Goal: Transaction & Acquisition: Book appointment/travel/reservation

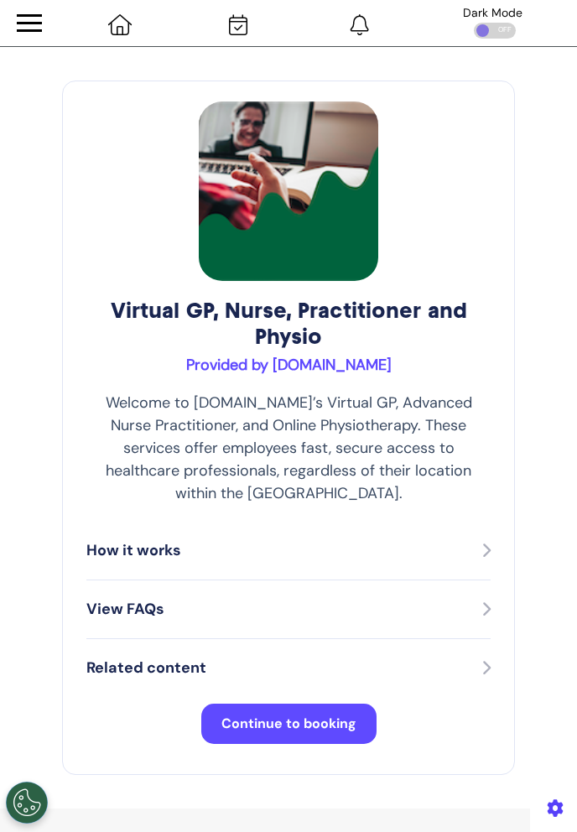
click at [336, 715] on button "Continue to booking" at bounding box center [288, 724] width 175 height 40
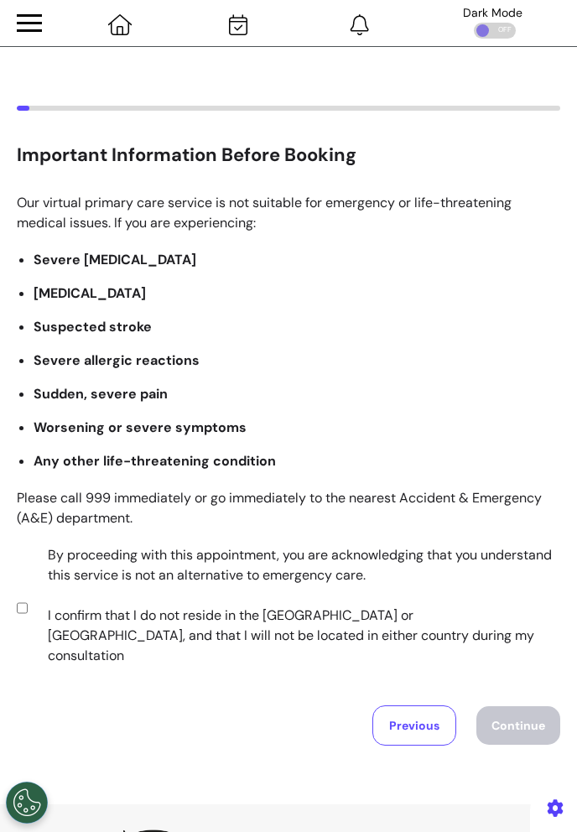
click at [212, 604] on label "By proceeding with this appointment, you are acknowledging that you understand …" at bounding box center [292, 605] width 523 height 121
click at [518, 706] on button "Continue" at bounding box center [518, 725] width 84 height 39
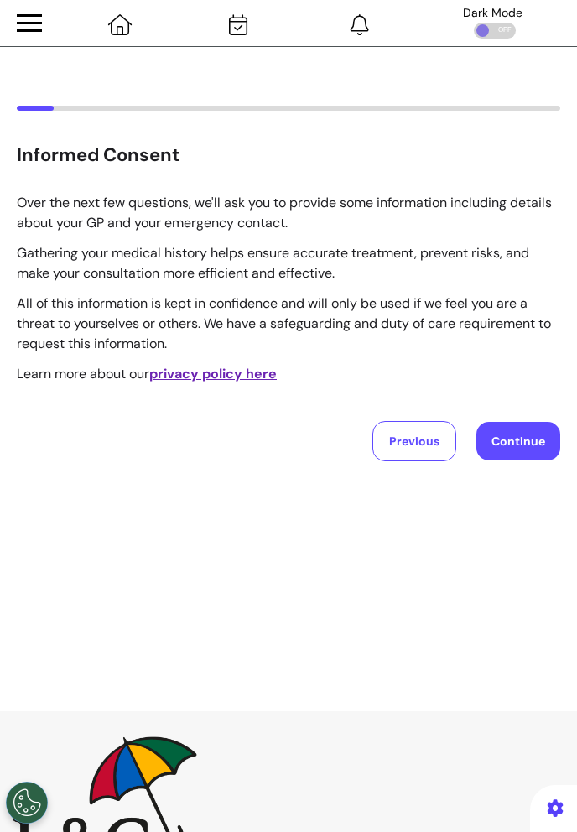
click at [536, 445] on button "Continue" at bounding box center [518, 441] width 84 height 39
select select "****"
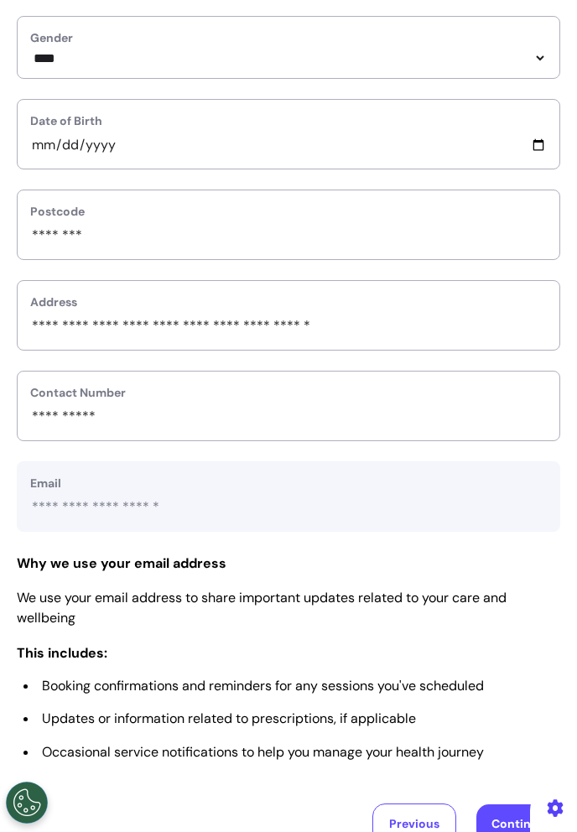
scroll to position [582, 0]
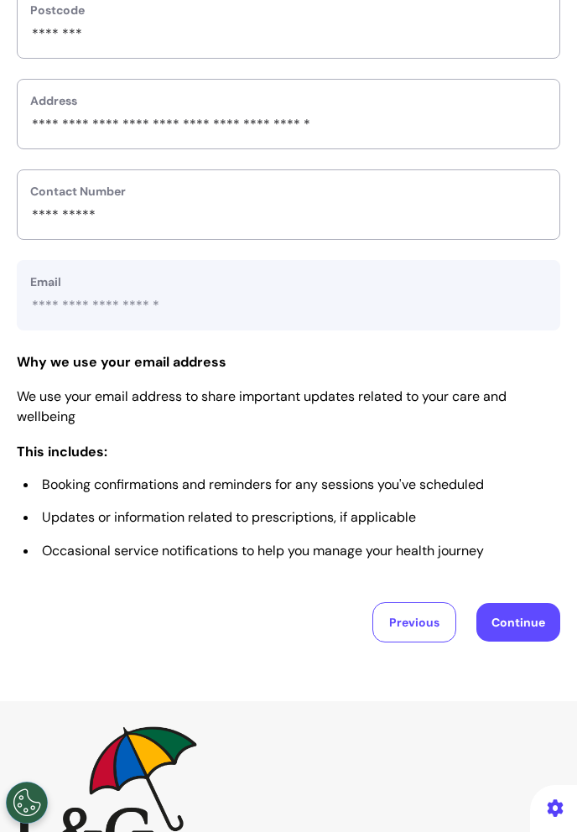
click at [507, 627] on button "Continue" at bounding box center [518, 622] width 84 height 39
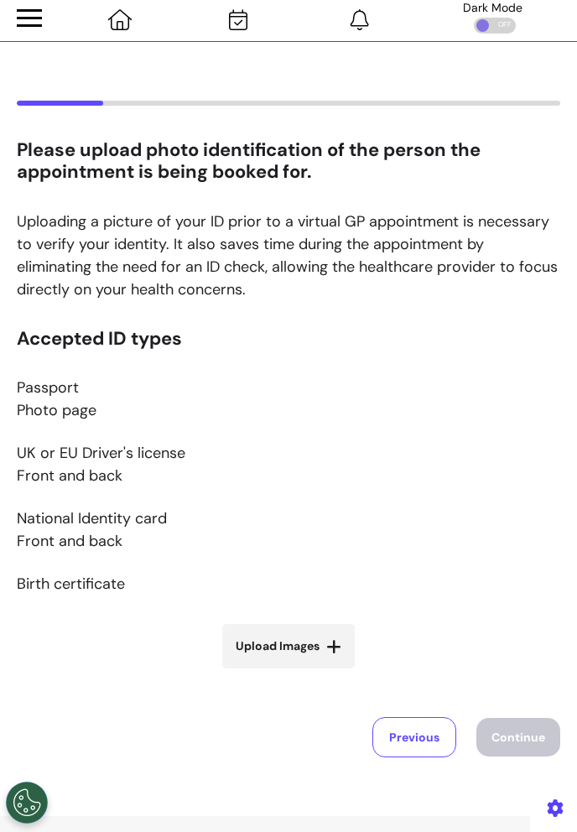
scroll to position [0, 0]
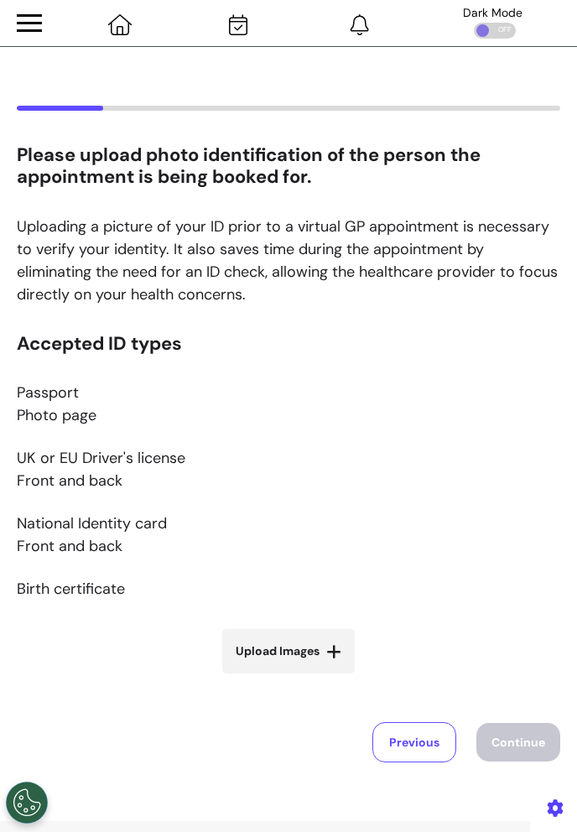
click at [326, 659] on label "Upload Images" at bounding box center [288, 651] width 133 height 44
click at [326, 678] on input "Upload Images" at bounding box center [289, 687] width 200 height 18
type input "**********"
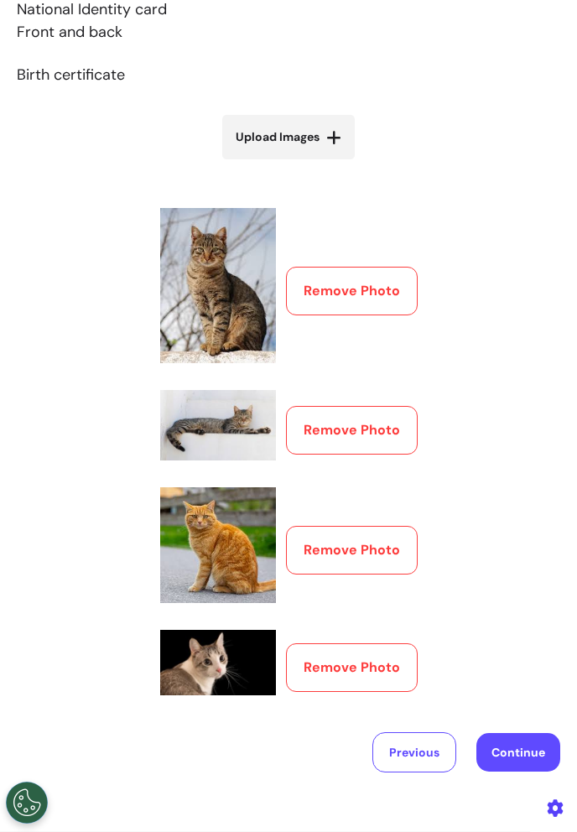
scroll to position [775, 0]
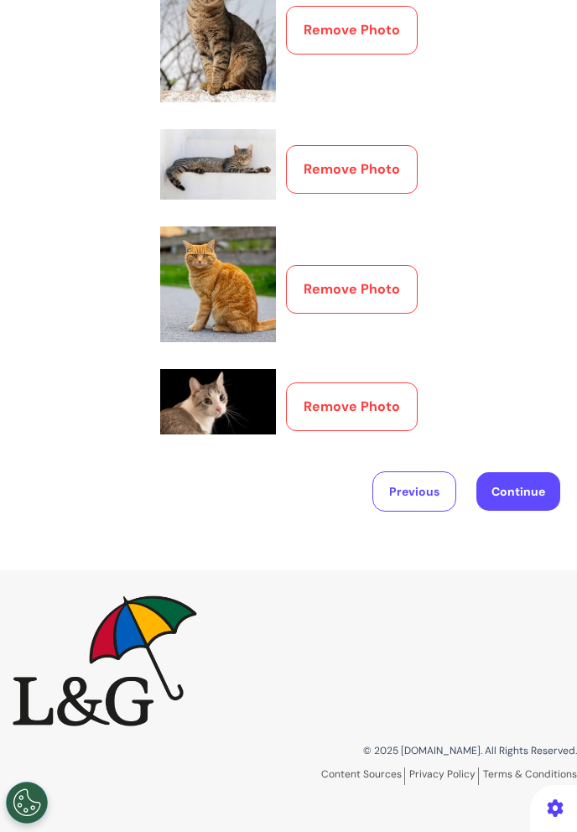
click at [531, 485] on button "Continue" at bounding box center [518, 491] width 84 height 39
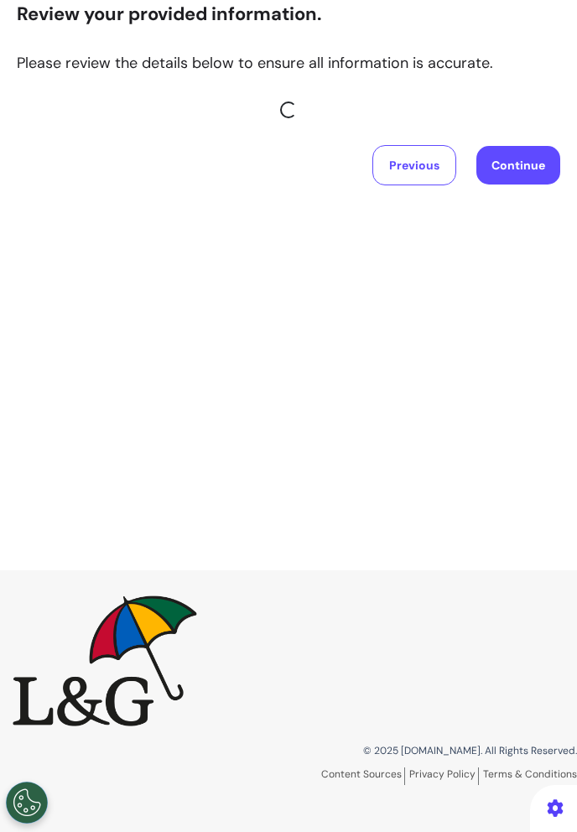
scroll to position [141, 0]
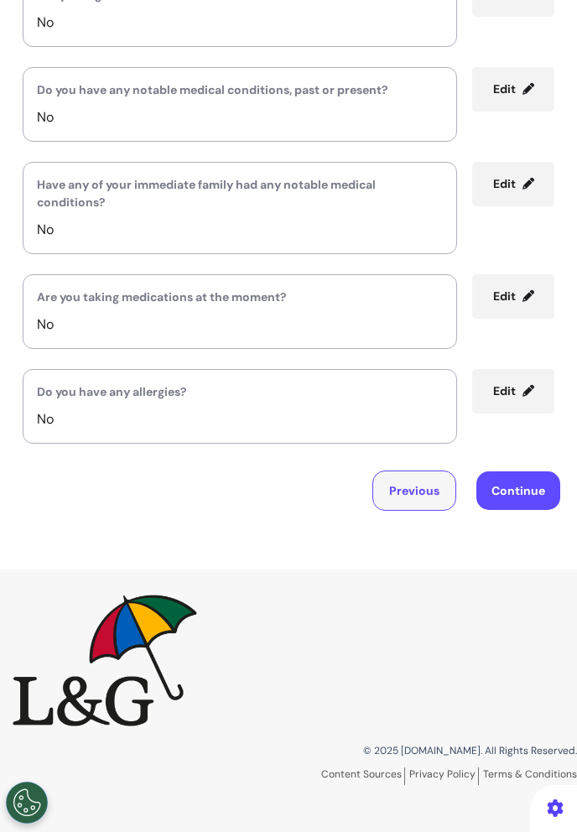
click at [435, 490] on button "Previous" at bounding box center [414, 491] width 84 height 40
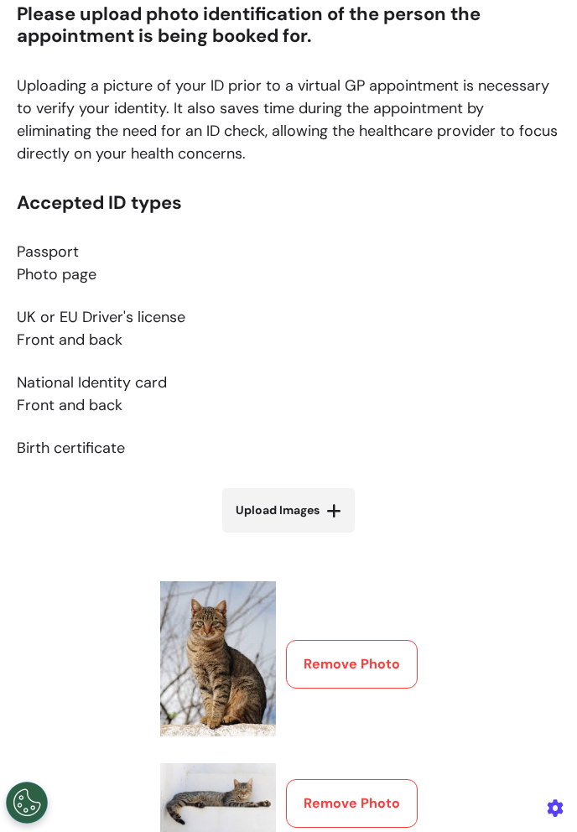
scroll to position [287, 0]
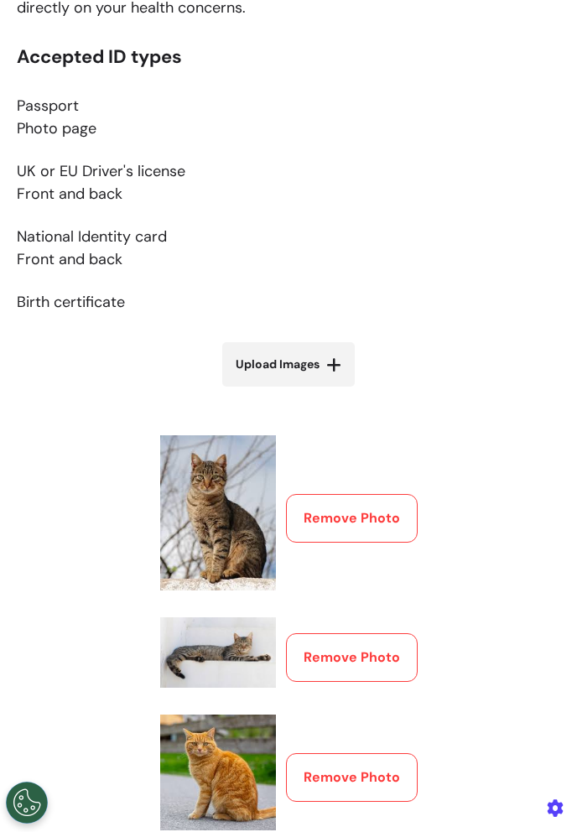
click at [481, 379] on div "Accepted ID types Passport Photo page UK or EU Driver's license Front and back …" at bounding box center [289, 489] width 544 height 887
click at [532, 244] on p "National Identity card Front and back" at bounding box center [289, 248] width 544 height 45
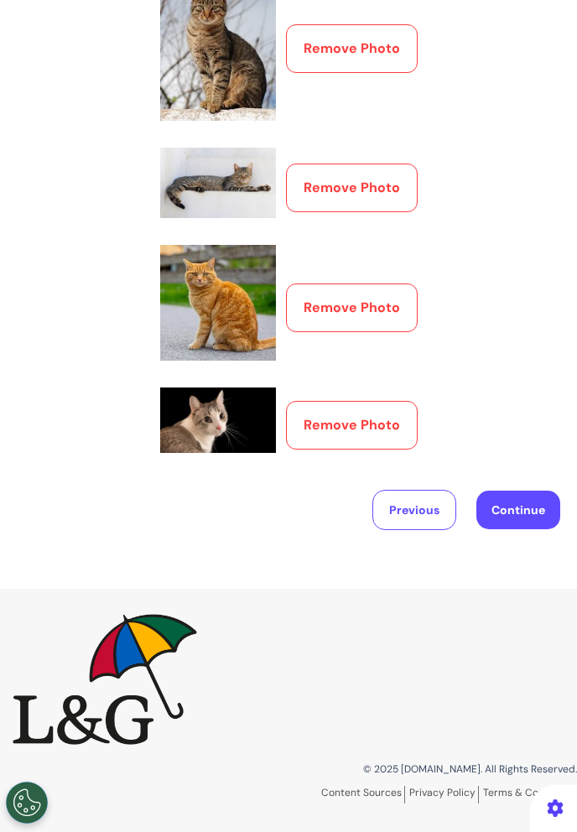
click at [385, 403] on button "Remove Photo" at bounding box center [352, 425] width 132 height 49
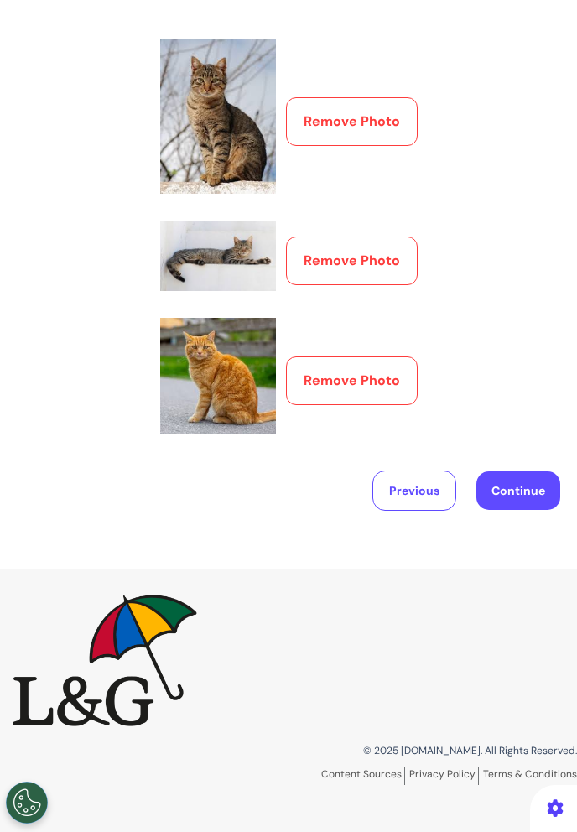
click at [389, 355] on div "Remove Photo" at bounding box center [289, 381] width 258 height 126
click at [389, 375] on button "Remove Photo" at bounding box center [352, 381] width 132 height 49
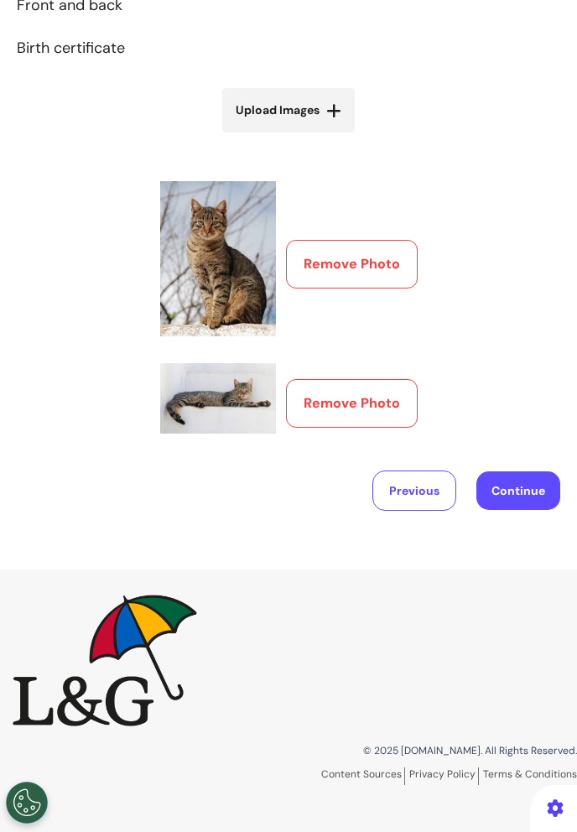
click at [389, 361] on div "Remove Photo" at bounding box center [289, 394] width 258 height 97
click at [389, 399] on button "Remove Photo" at bounding box center [352, 403] width 132 height 49
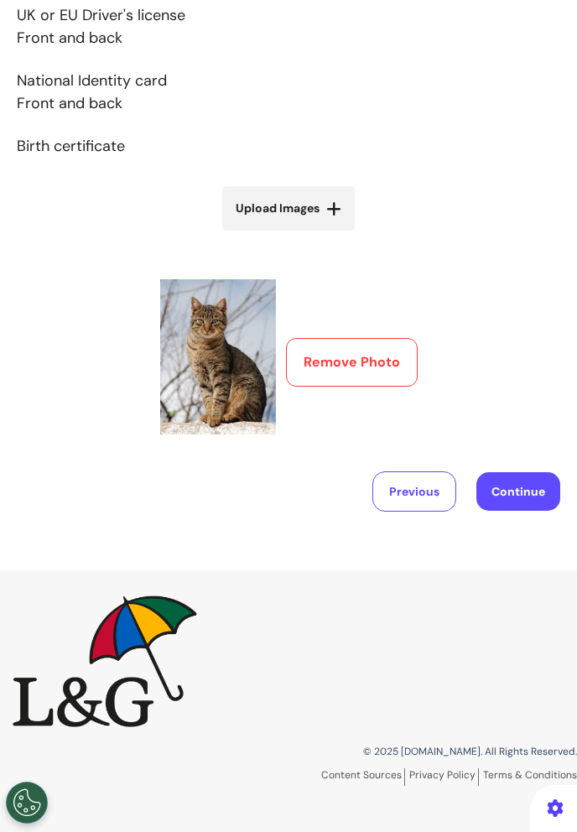
click at [389, 358] on button "Remove Photo" at bounding box center [352, 362] width 132 height 49
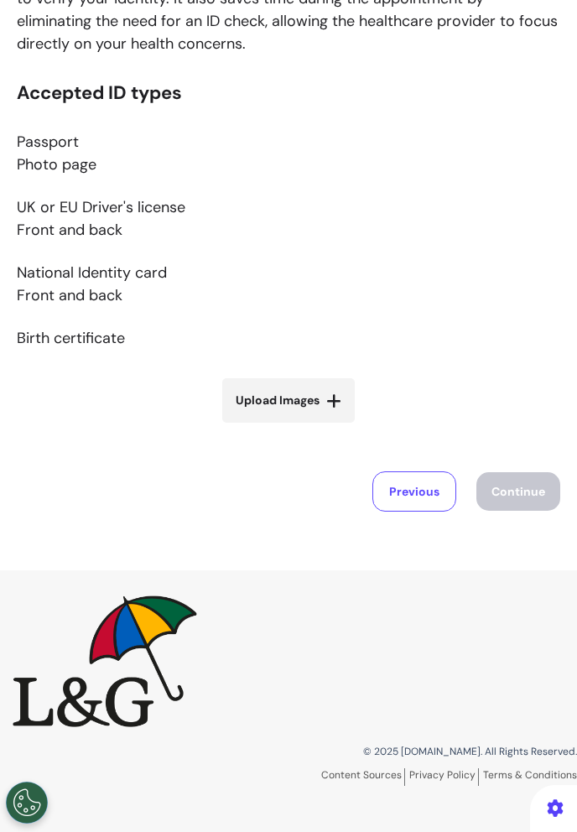
scroll to position [0, 0]
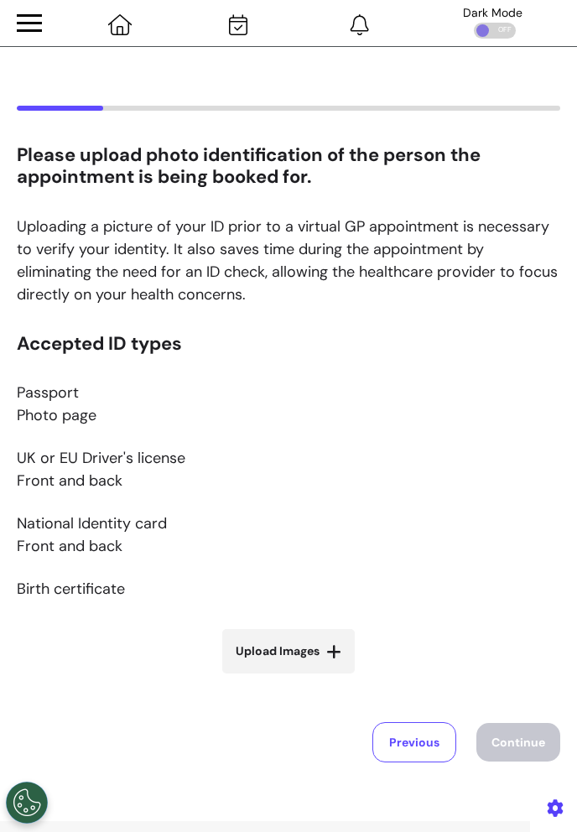
click at [522, 325] on div "Please upload photo identification of the person the appointment is being booke…" at bounding box center [289, 453] width 544 height 618
click at [344, 659] on label "Upload Images" at bounding box center [288, 651] width 133 height 44
click at [344, 678] on input "Upload Images" at bounding box center [289, 687] width 200 height 18
type input "**********"
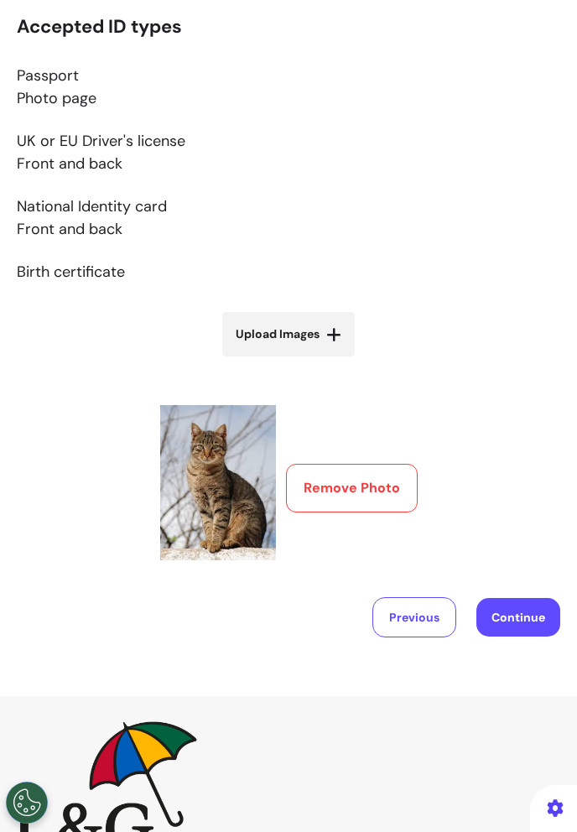
scroll to position [337, 0]
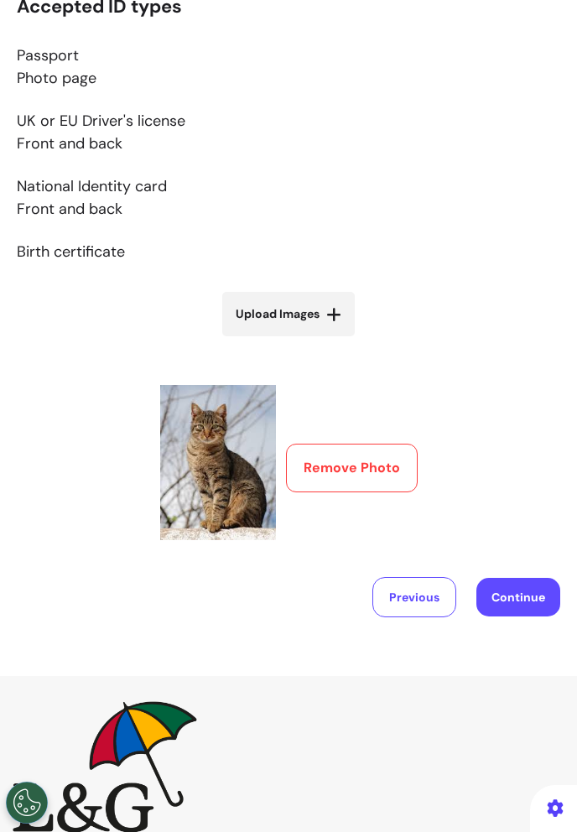
click at [321, 305] on label "Upload Images" at bounding box center [288, 314] width 133 height 44
click at [321, 341] on input "Upload Images" at bounding box center [289, 350] width 200 height 18
type input "**********"
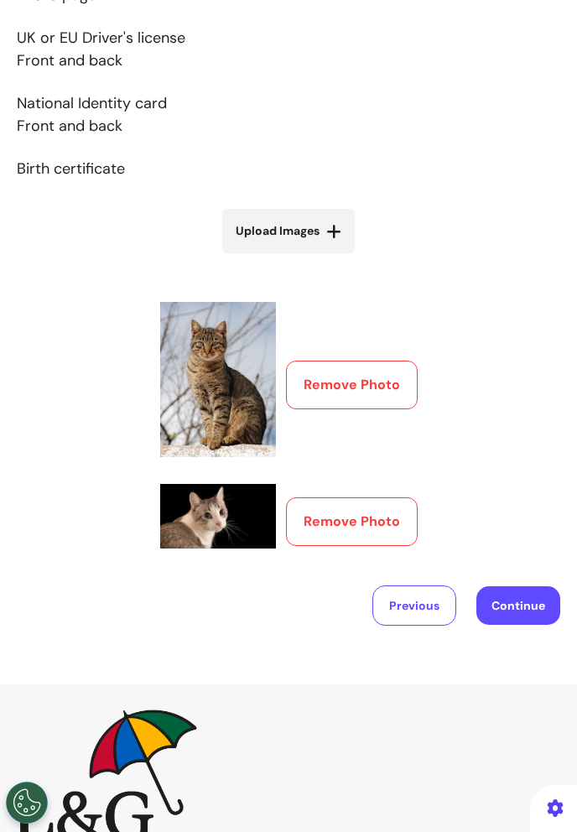
scroll to position [434, 0]
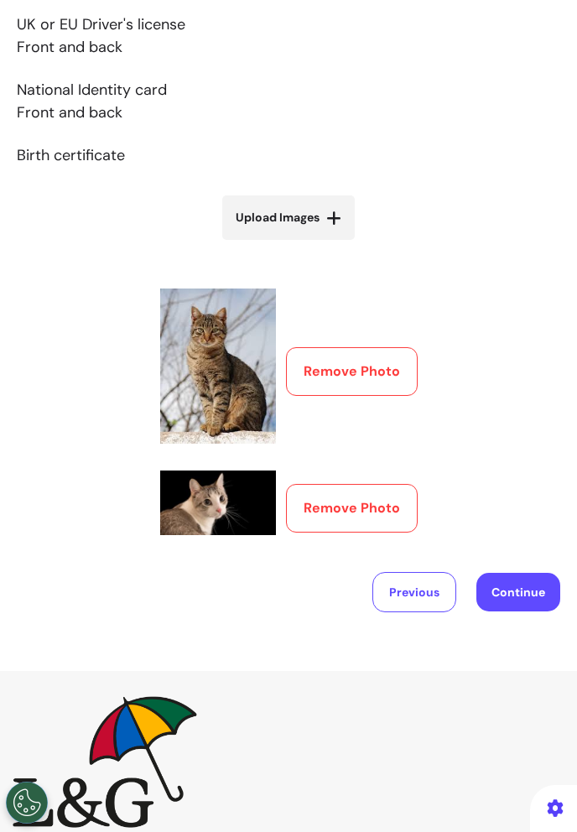
click at [320, 219] on label "Upload Images" at bounding box center [288, 217] width 133 height 44
click at [320, 244] on input "Upload Images" at bounding box center [289, 253] width 200 height 18
type input "**********"
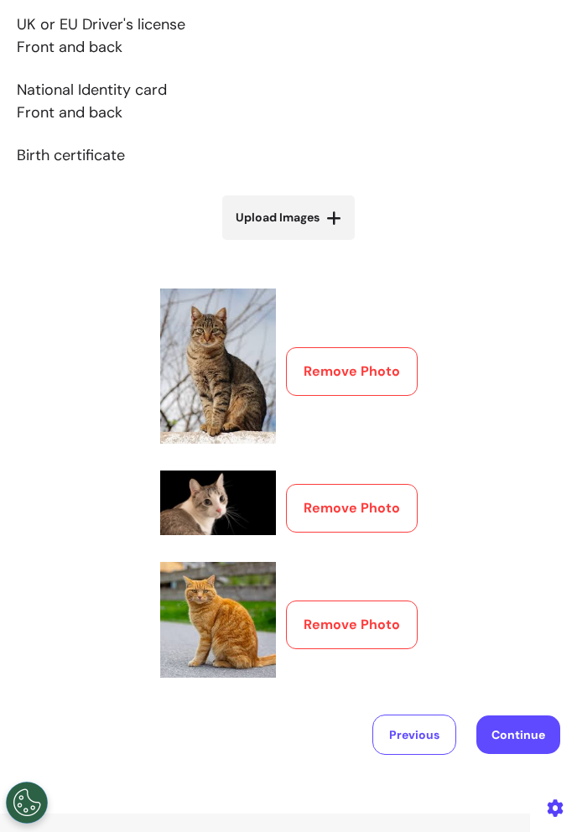
drag, startPoint x: 435, startPoint y: 242, endPoint x: 363, endPoint y: 242, distance: 72.1
click at [434, 242] on div "Accepted ID types Passport Photo page UK or EU Driver's license Front and back …" at bounding box center [289, 293] width 544 height 789
click at [314, 195] on div "Accepted ID types Passport Photo page UK or EU Driver's license Front and back …" at bounding box center [289, 293] width 544 height 789
click at [316, 206] on label "Upload Images" at bounding box center [288, 217] width 133 height 44
click at [316, 244] on input "Upload Images" at bounding box center [289, 253] width 200 height 18
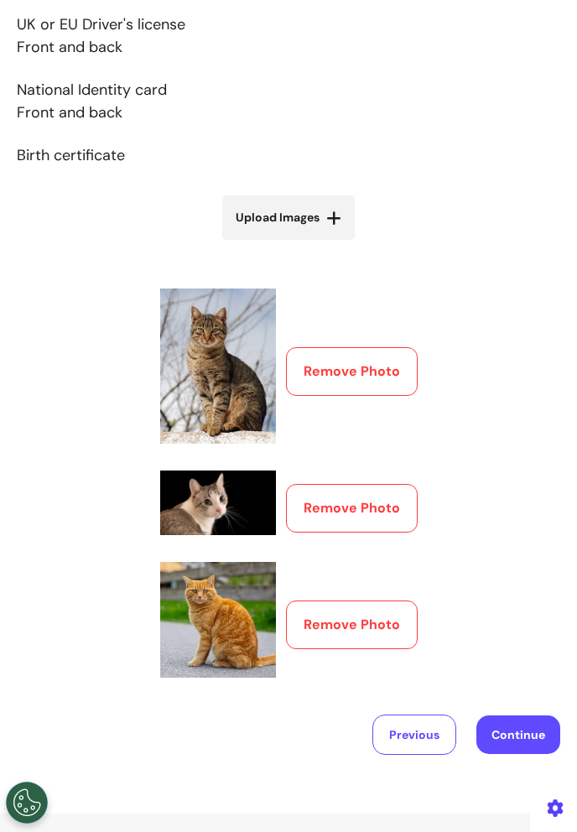
type input "**********"
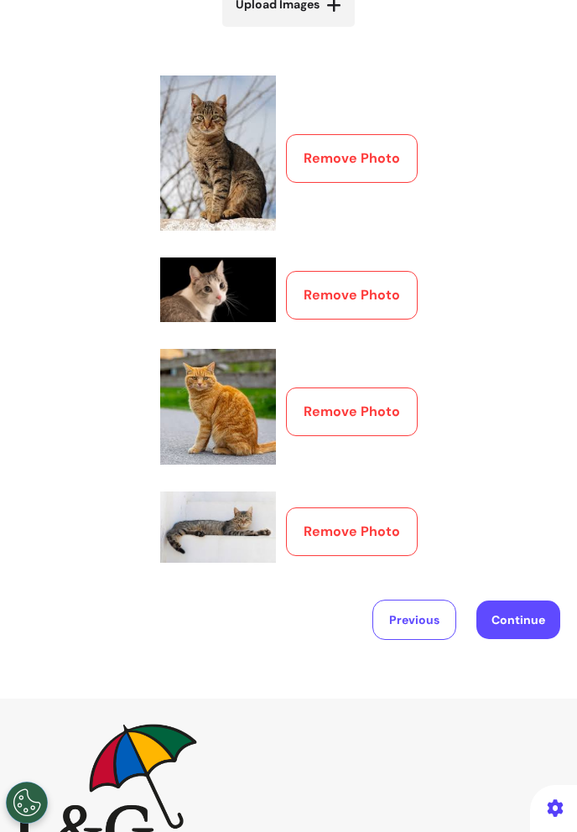
scroll to position [674, 0]
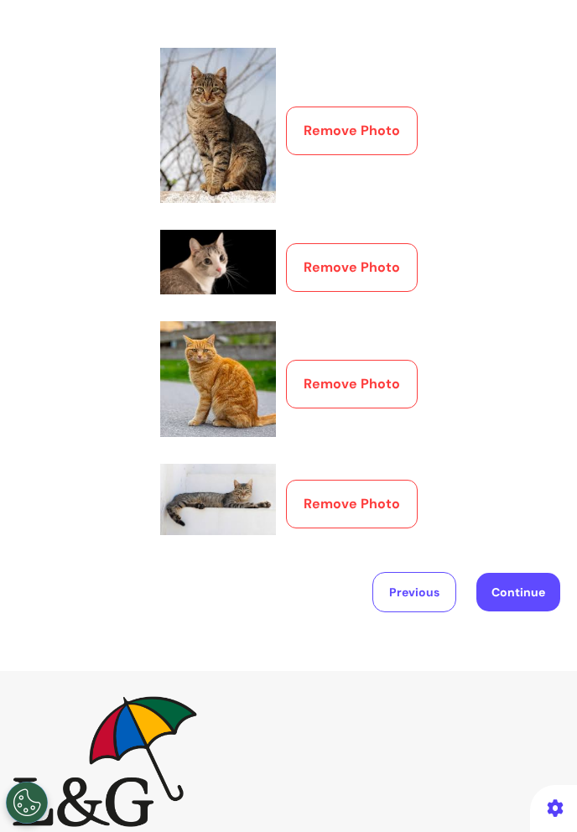
click at [516, 603] on button "Continue" at bounding box center [518, 592] width 84 height 39
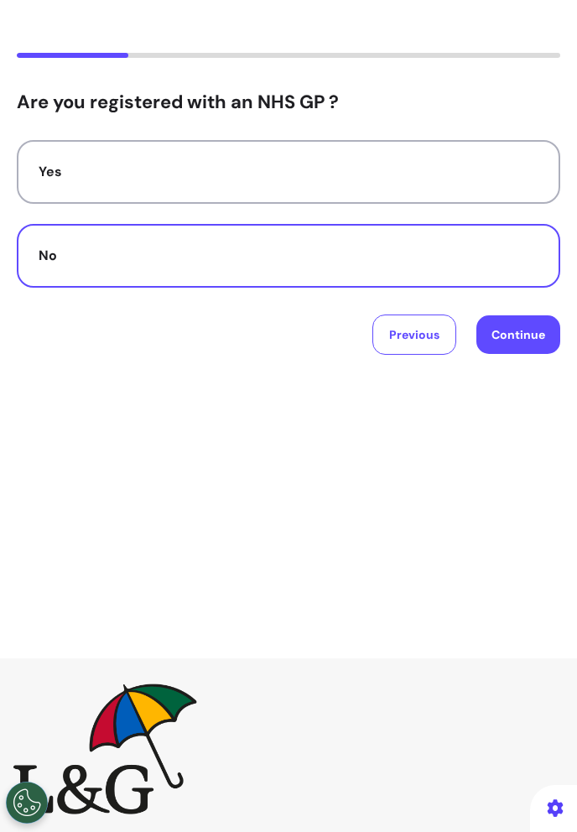
scroll to position [0, 0]
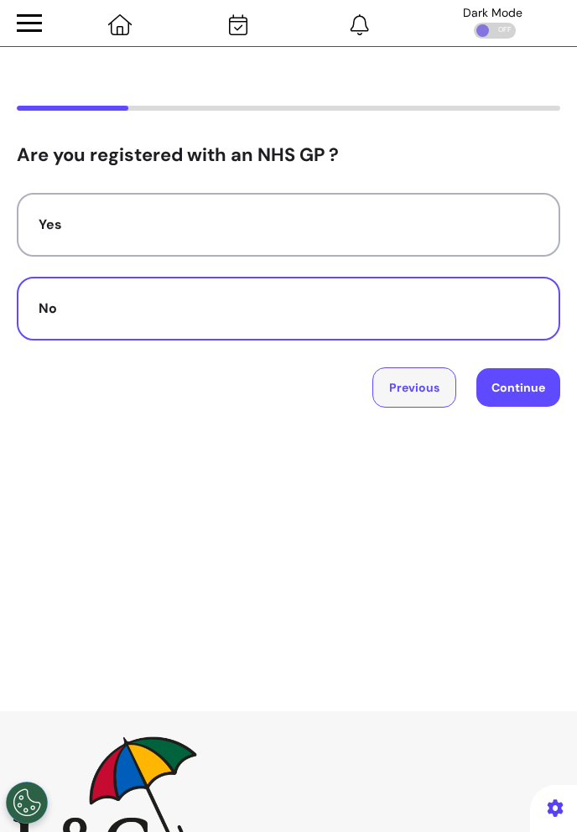
click at [403, 403] on button "Previous" at bounding box center [414, 387] width 84 height 40
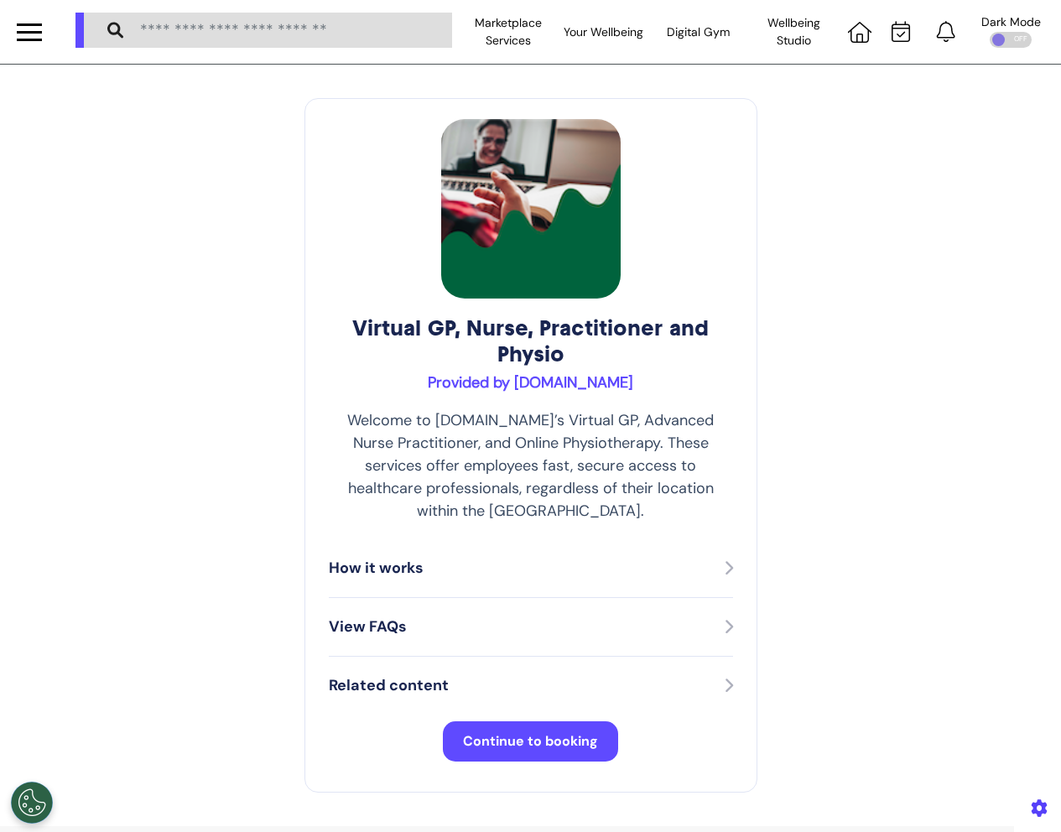
click at [538, 721] on button "Continue to booking" at bounding box center [530, 741] width 175 height 40
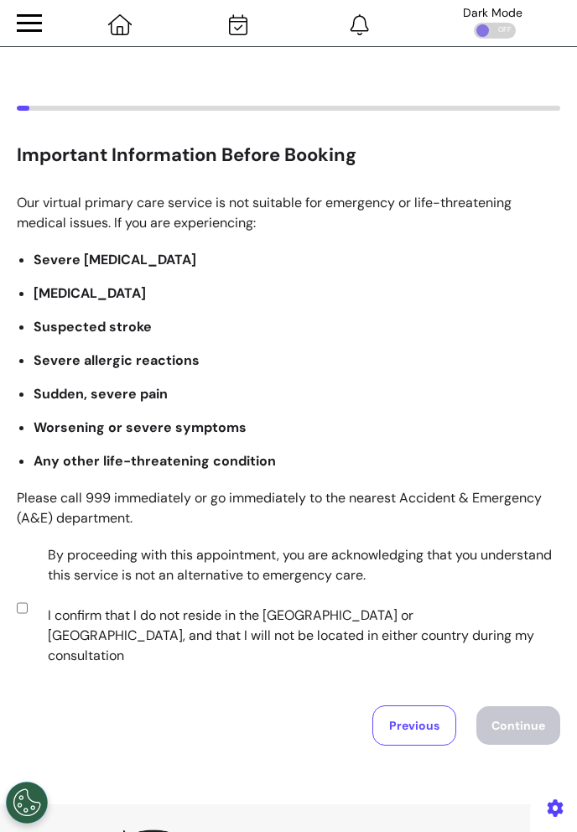
click at [306, 573] on label "By proceeding with this appointment, you are acknowledging that you understand …" at bounding box center [292, 605] width 523 height 121
click at [508, 706] on button "Continue" at bounding box center [518, 725] width 84 height 39
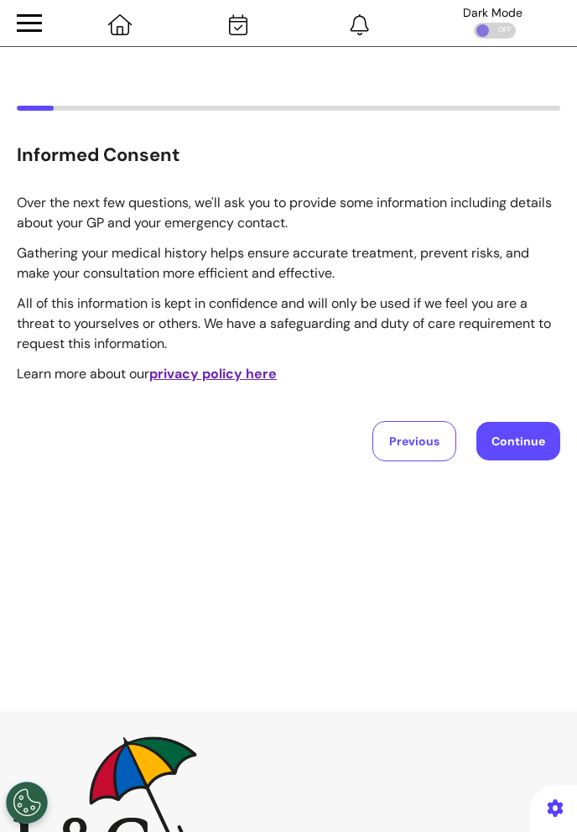
click at [542, 444] on button "Continue" at bounding box center [518, 441] width 84 height 39
select select "****"
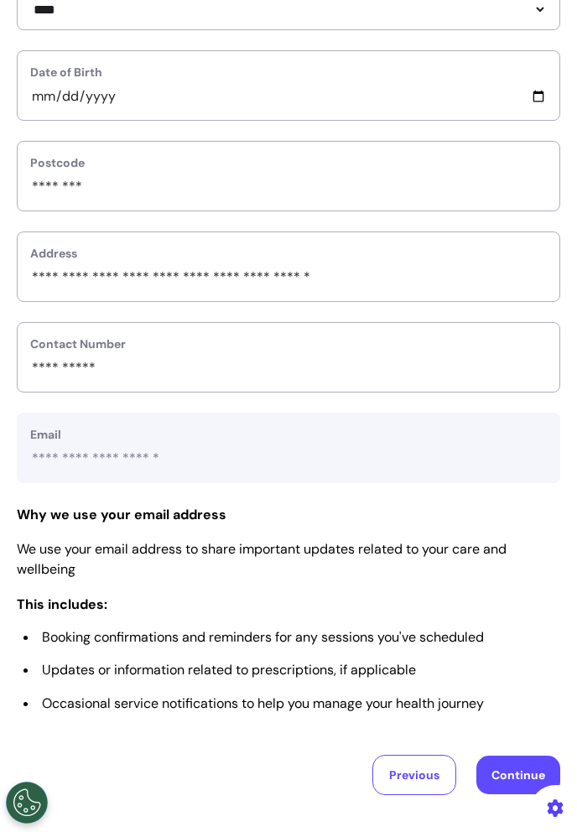
scroll to position [649, 0]
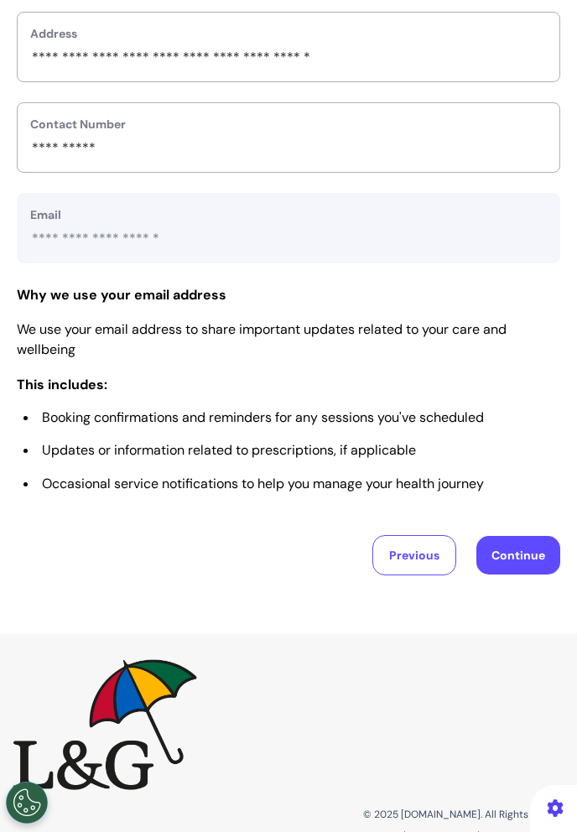
click at [540, 552] on button "Continue" at bounding box center [518, 555] width 84 height 39
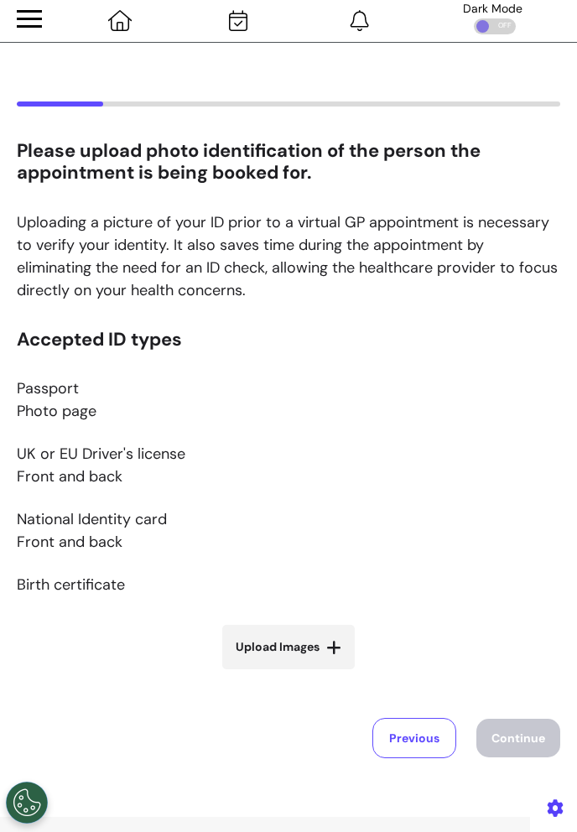
scroll to position [0, 0]
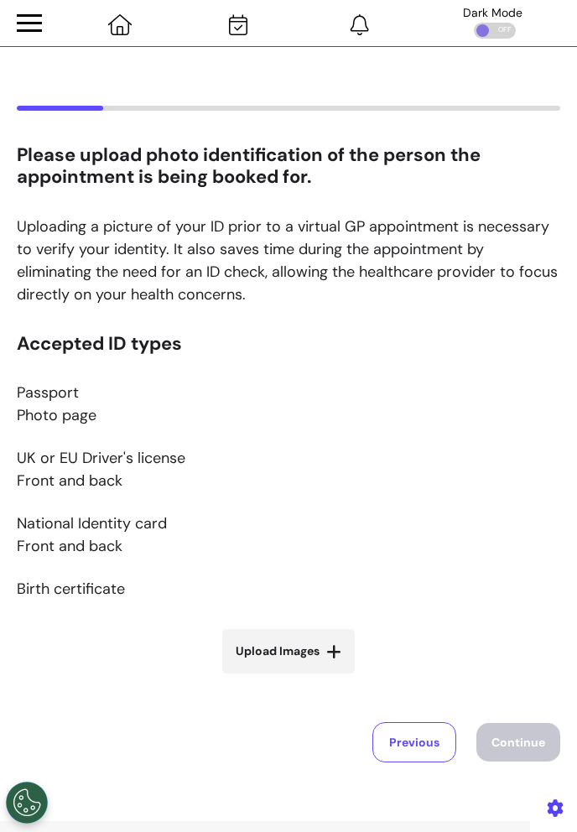
click at [319, 650] on span "Upload Images" at bounding box center [278, 652] width 84 height 18
click at [319, 678] on input "Upload Images" at bounding box center [289, 687] width 200 height 18
type input "**********"
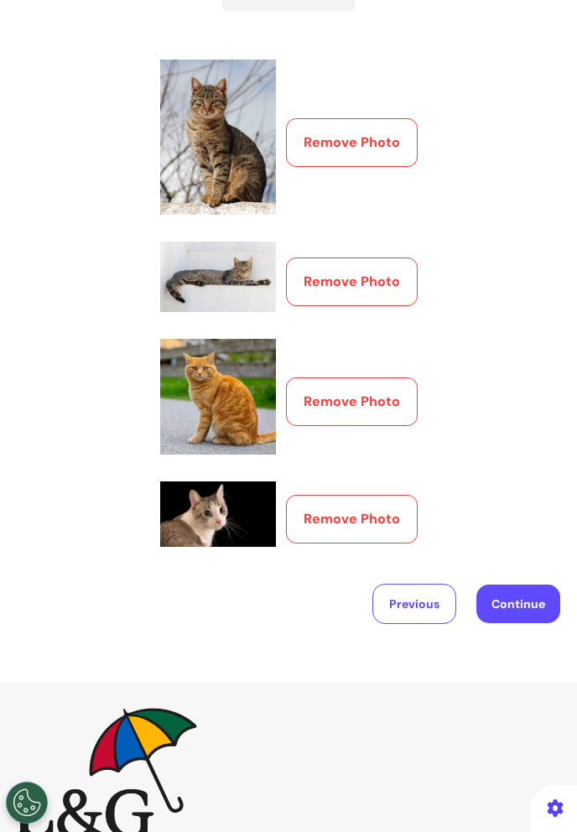
scroll to position [775, 0]
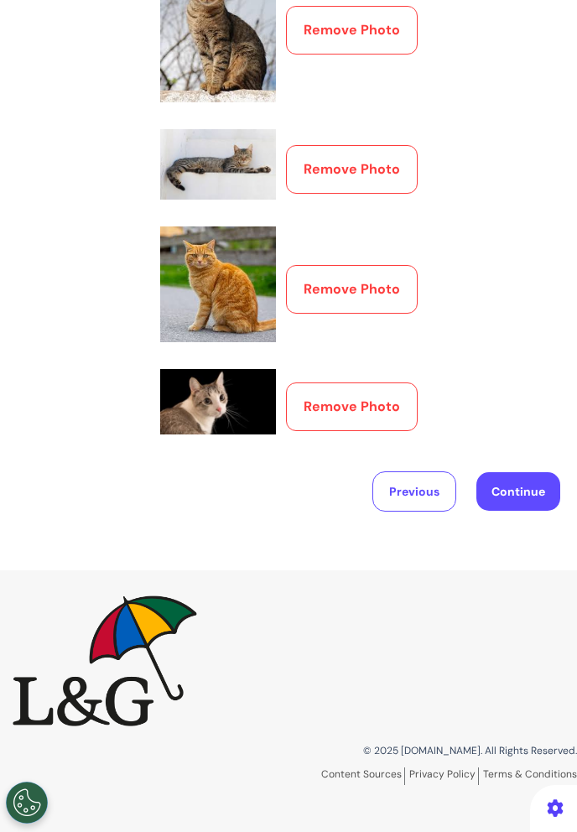
click at [516, 487] on button "Continue" at bounding box center [518, 491] width 84 height 39
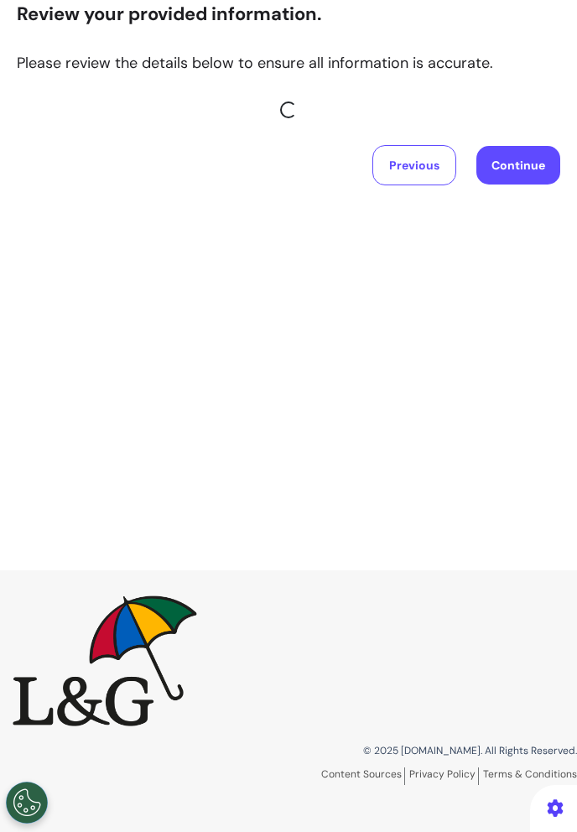
scroll to position [270, 0]
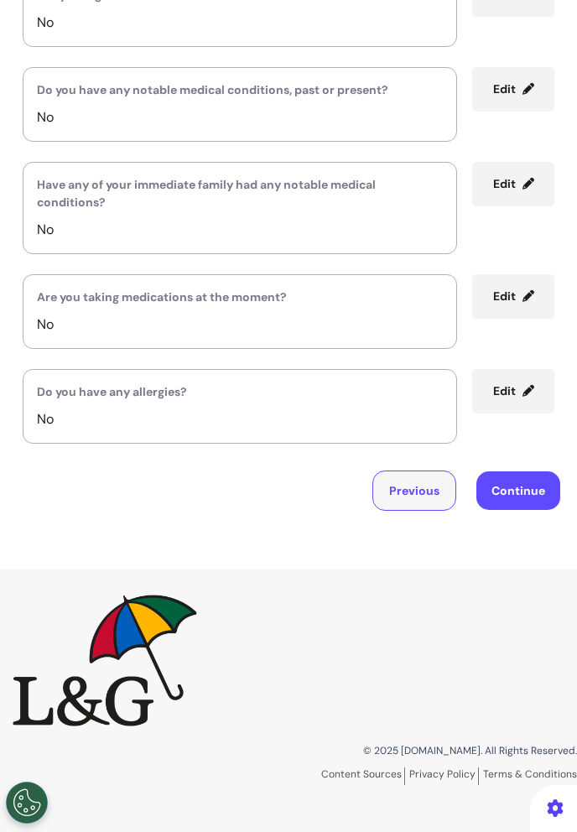
click at [421, 501] on button "Previous" at bounding box center [414, 491] width 84 height 40
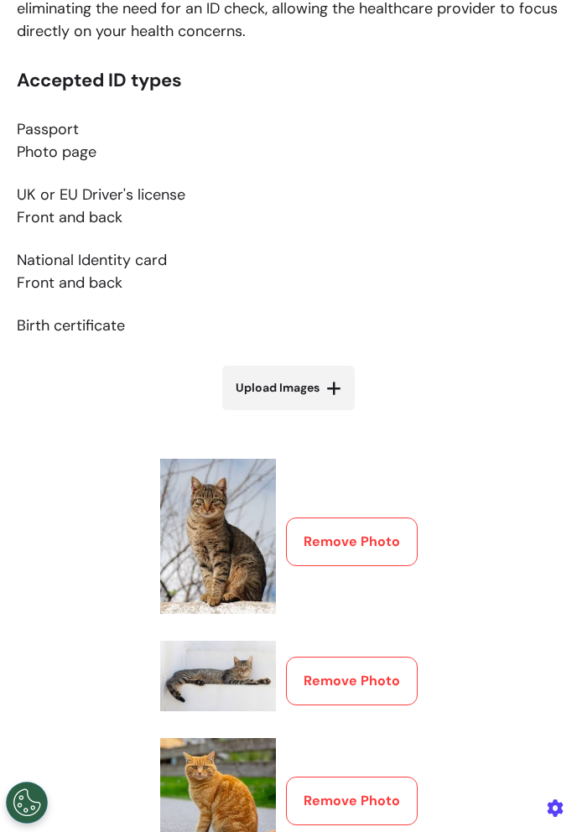
scroll to position [0, 0]
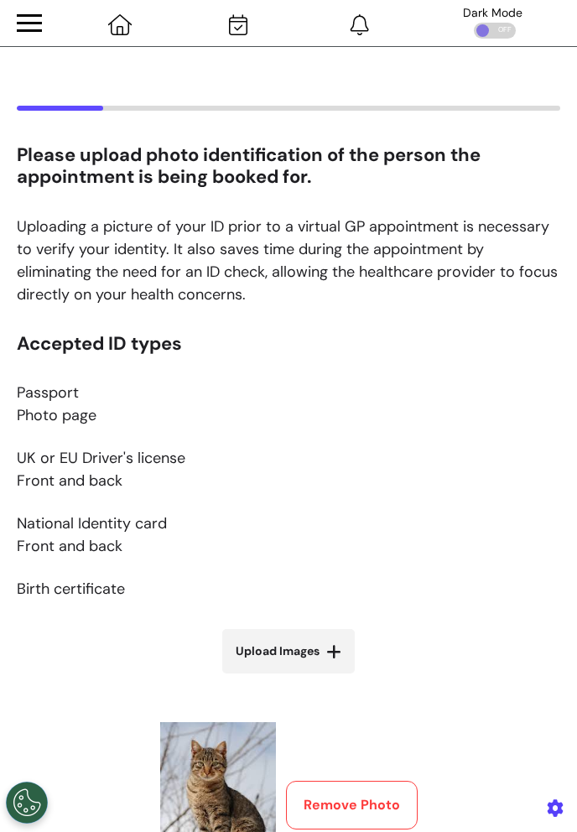
click at [24, 22] on div at bounding box center [29, 23] width 25 height 3
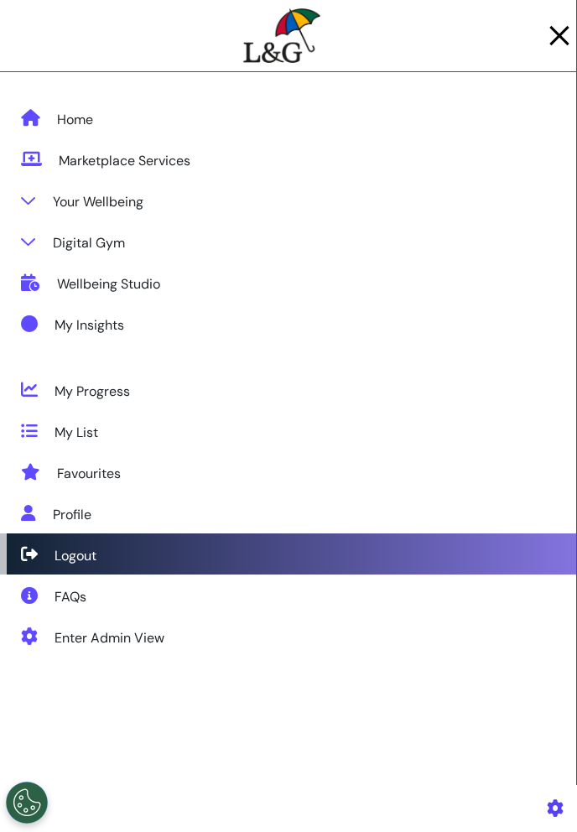
click at [84, 546] on div "Logout" at bounding box center [76, 556] width 42 height 20
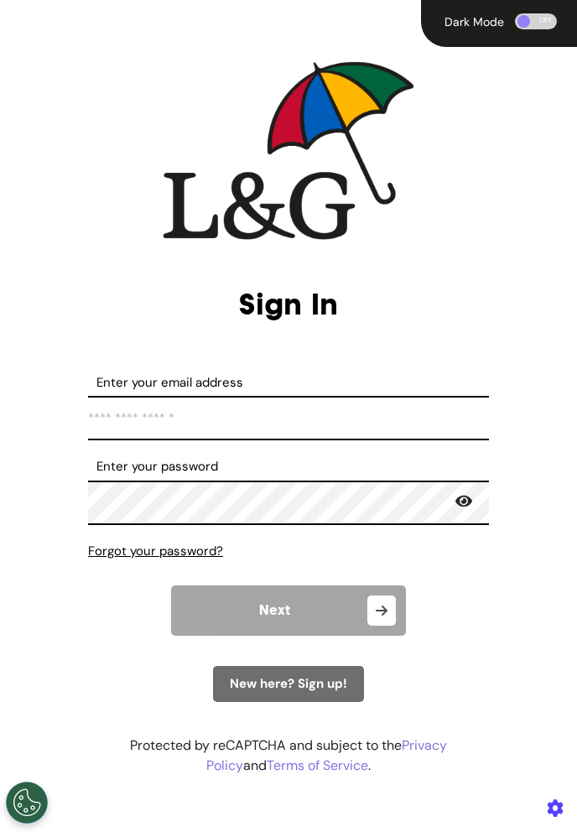
type input "**********"
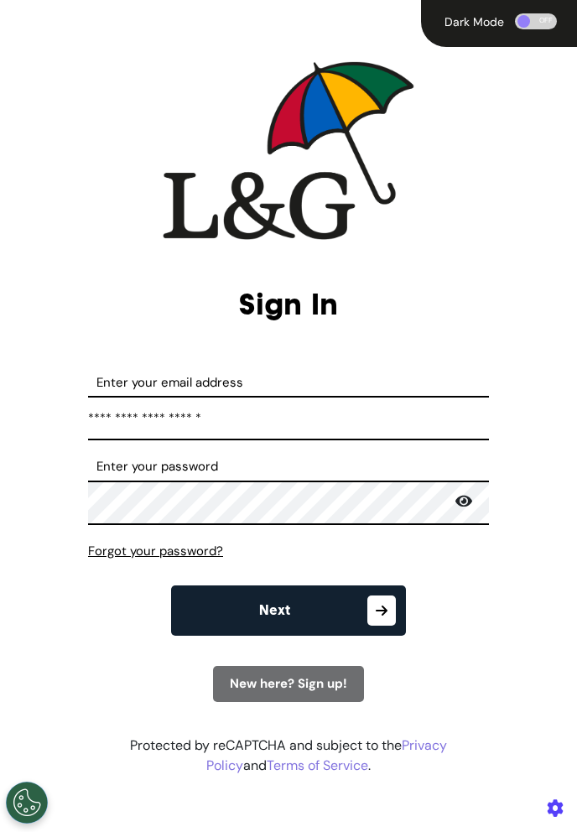
click at [273, 679] on span "New here? Sign up!" at bounding box center [288, 683] width 117 height 17
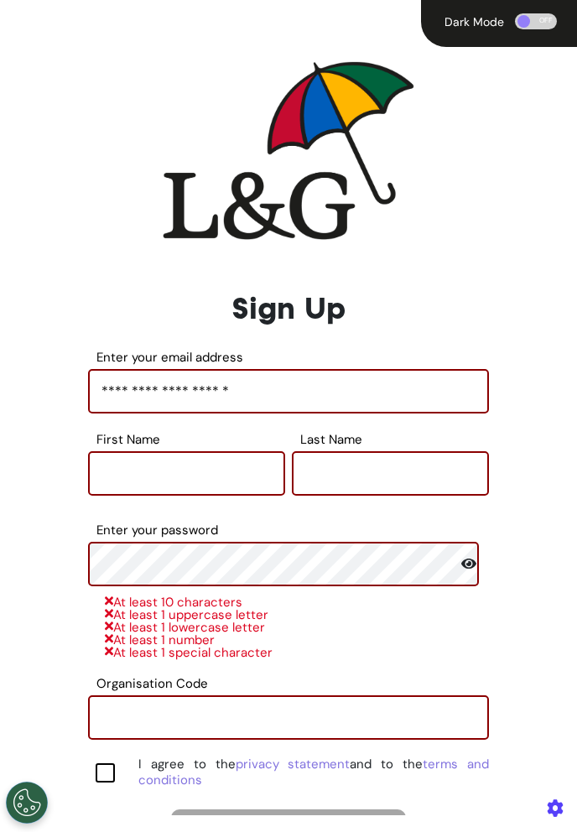
click at [201, 388] on input "**********" at bounding box center [288, 391] width 401 height 44
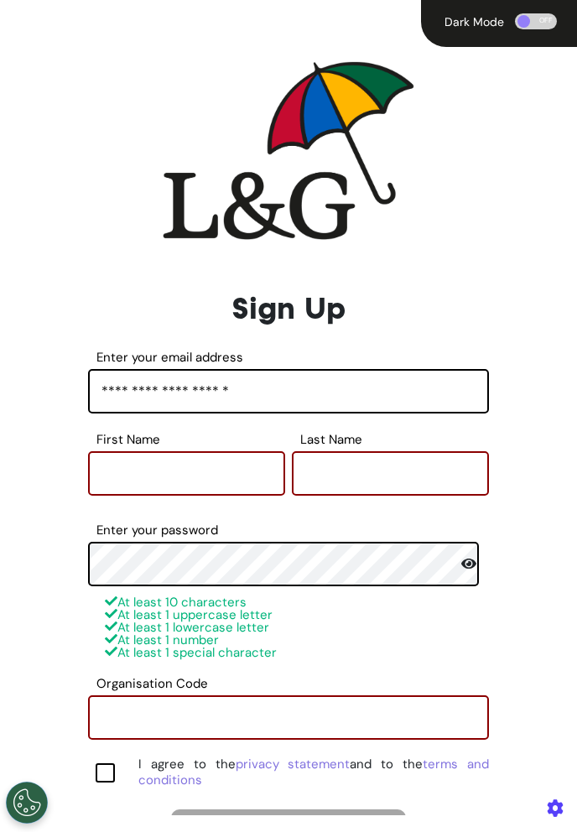
click at [142, 389] on input "**********" at bounding box center [288, 391] width 401 height 44
type input "**********"
click at [153, 482] on input "First Name" at bounding box center [186, 473] width 197 height 44
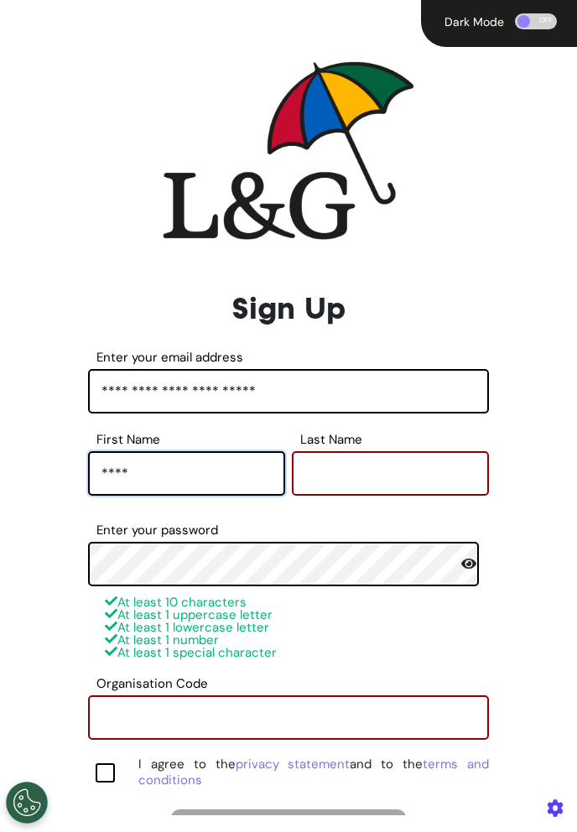
type input "****"
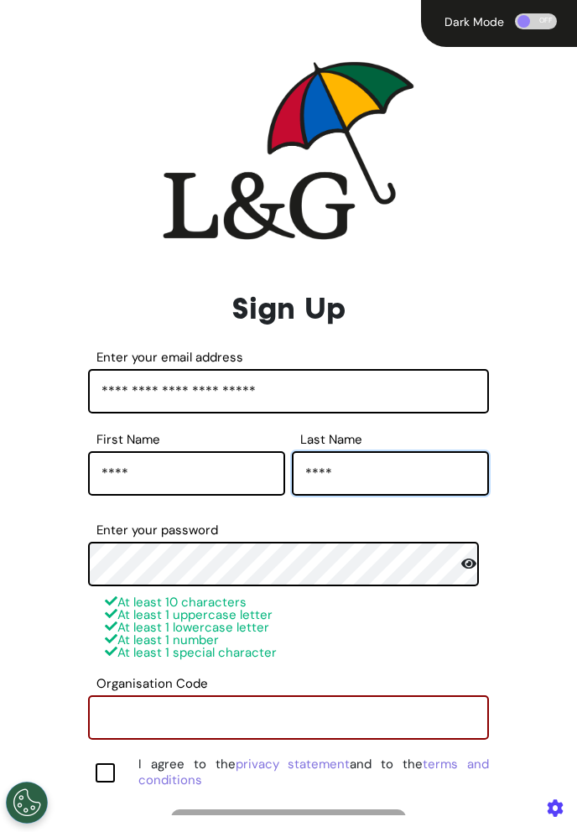
type input "****"
click at [133, 722] on input "Organisation Code" at bounding box center [288, 717] width 401 height 44
type input "********"
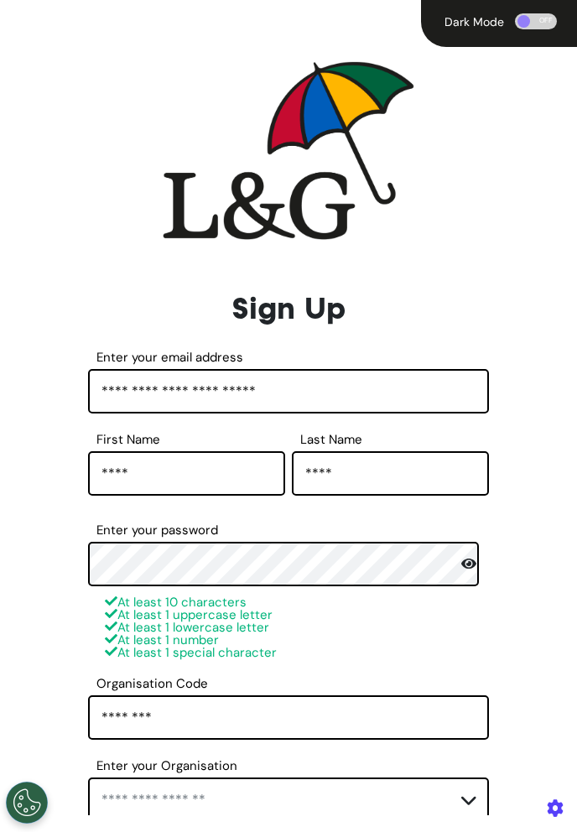
click at [56, 592] on div "**********" at bounding box center [288, 534] width 569 height 563
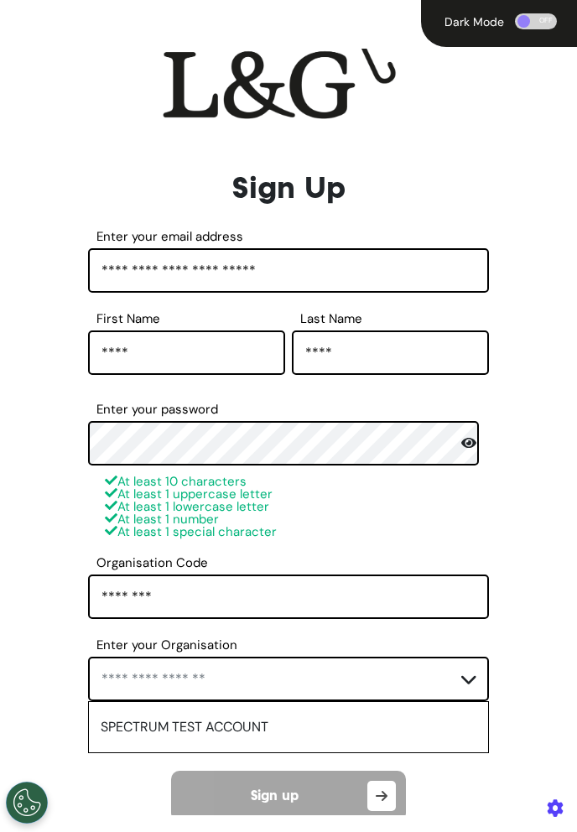
scroll to position [173, 0]
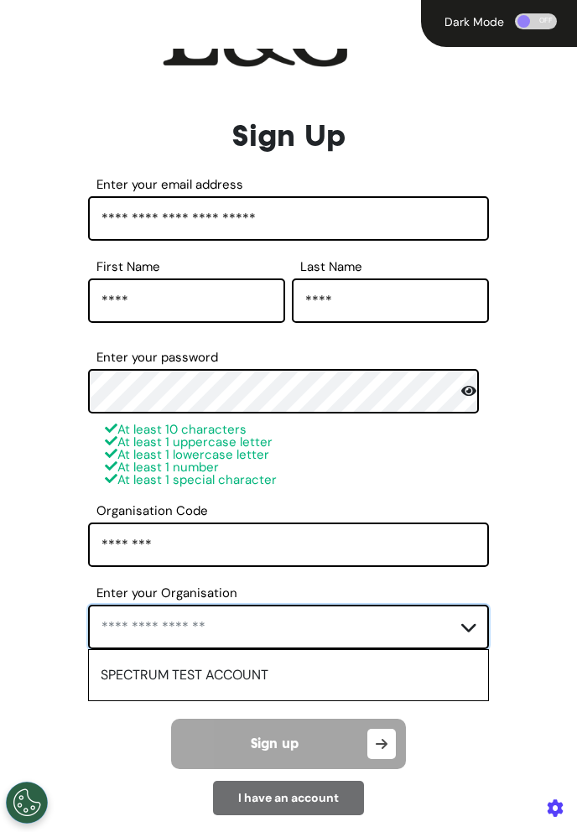
click at [174, 640] on input "Enter your Organisation" at bounding box center [288, 627] width 401 height 44
click at [179, 679] on li "SPECTRUM TEST ACCOUNT" at bounding box center [288, 675] width 399 height 50
type input "**********"
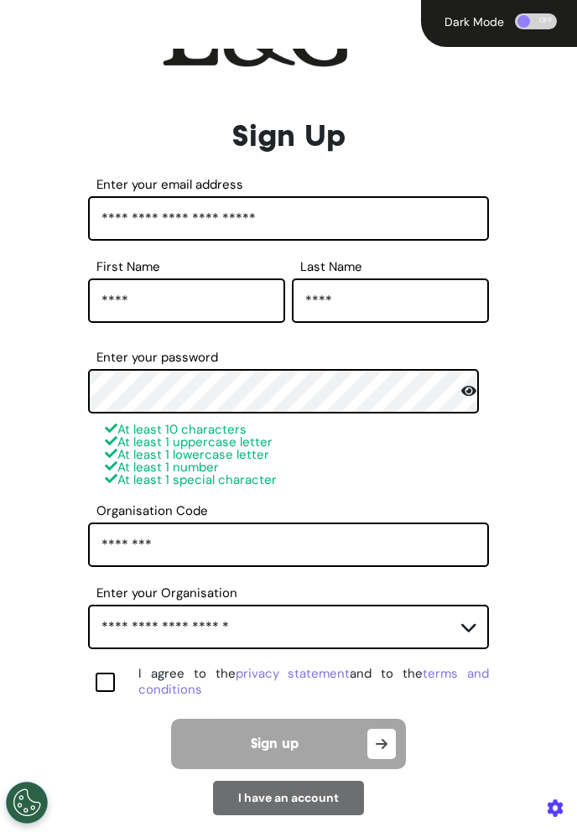
click at [115, 684] on div "I agree to the privacy statement and to the terms and conditions" at bounding box center [288, 682] width 401 height 32
click at [104, 679] on div at bounding box center [105, 682] width 19 height 19
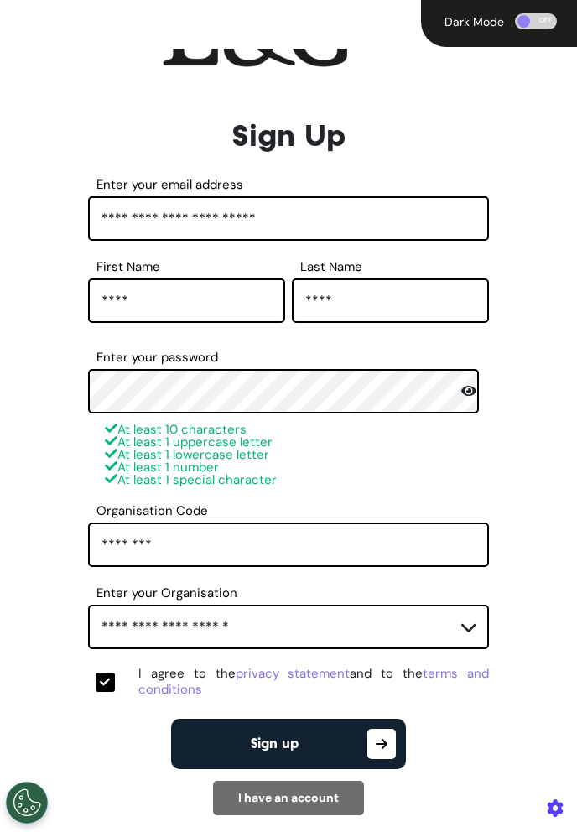
click at [232, 748] on button "Sign up" at bounding box center [288, 744] width 235 height 50
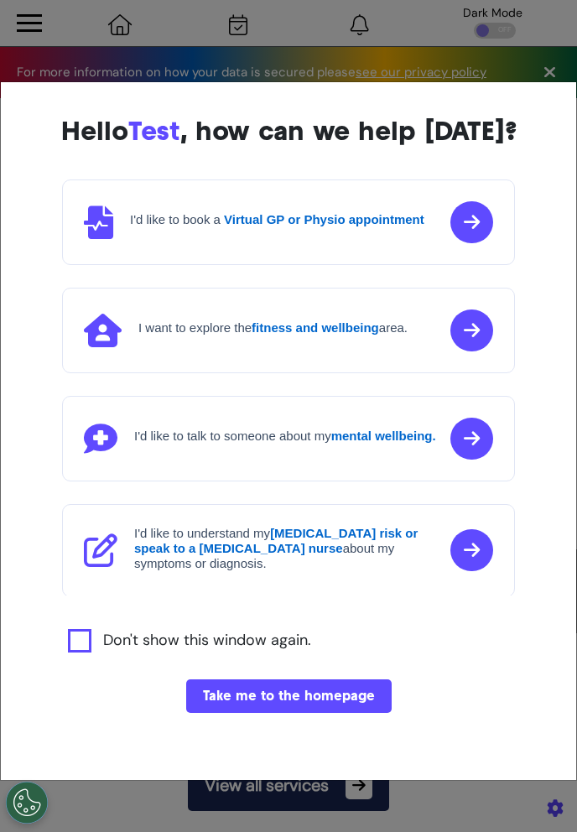
scroll to position [0, 480]
click at [321, 690] on button "Take me to the homepage" at bounding box center [289, 696] width 206 height 34
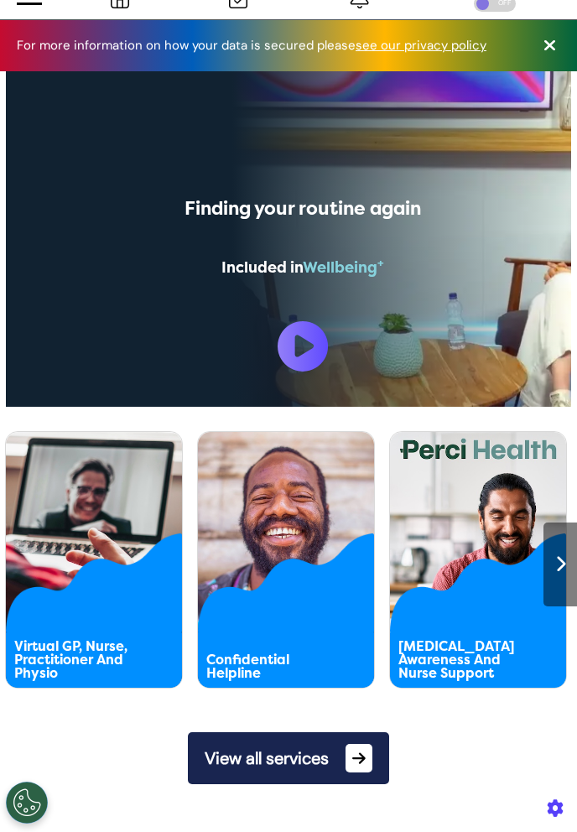
scroll to position [262, 0]
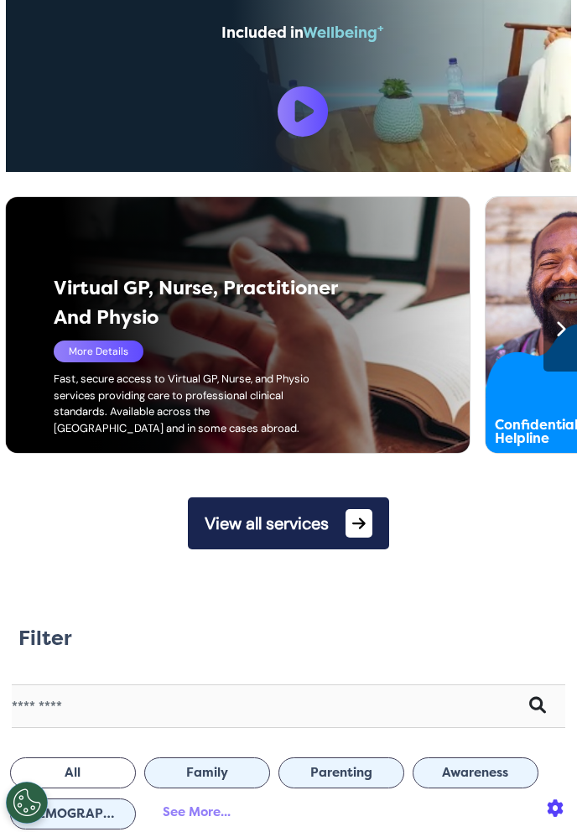
click at [91, 321] on div "Virtual GP, Nurse, Practitioner And Physio" at bounding box center [216, 303] width 324 height 58
click at [100, 343] on div "More Details" at bounding box center [99, 352] width 90 height 22
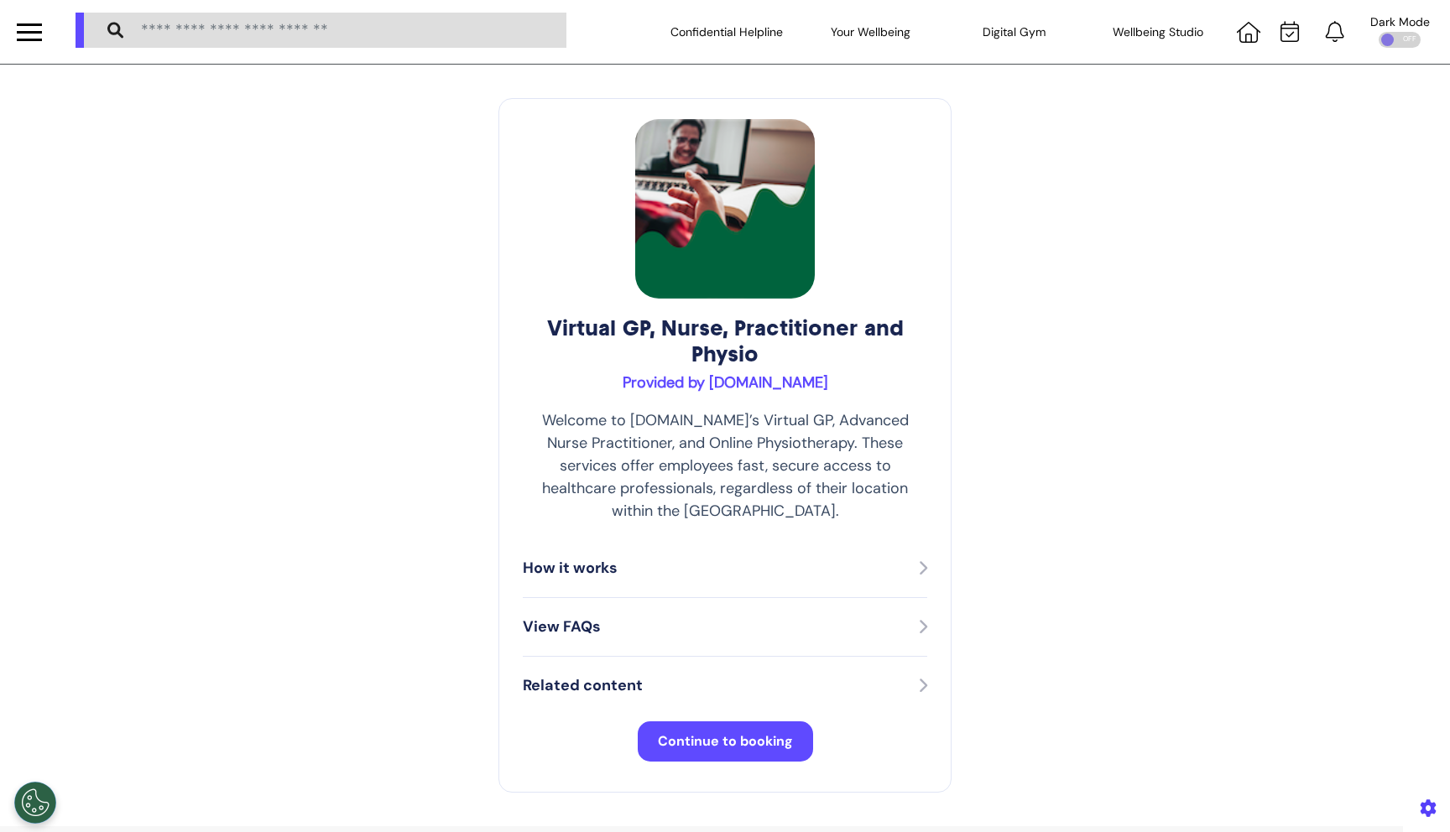
click at [749, 721] on button "Continue to booking" at bounding box center [725, 741] width 175 height 40
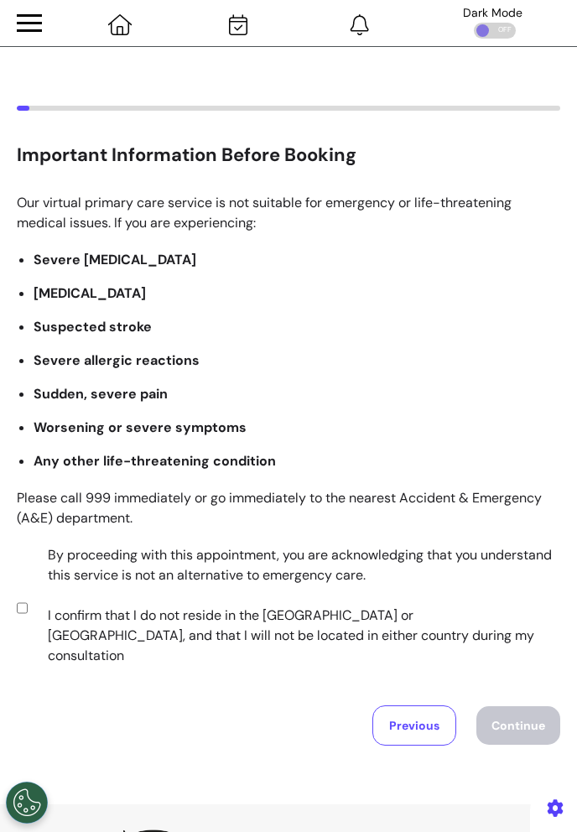
click at [68, 587] on label "By proceeding with this appointment, you are acknowledging that you understand …" at bounding box center [292, 605] width 523 height 121
click at [513, 706] on button "Continue" at bounding box center [518, 725] width 84 height 39
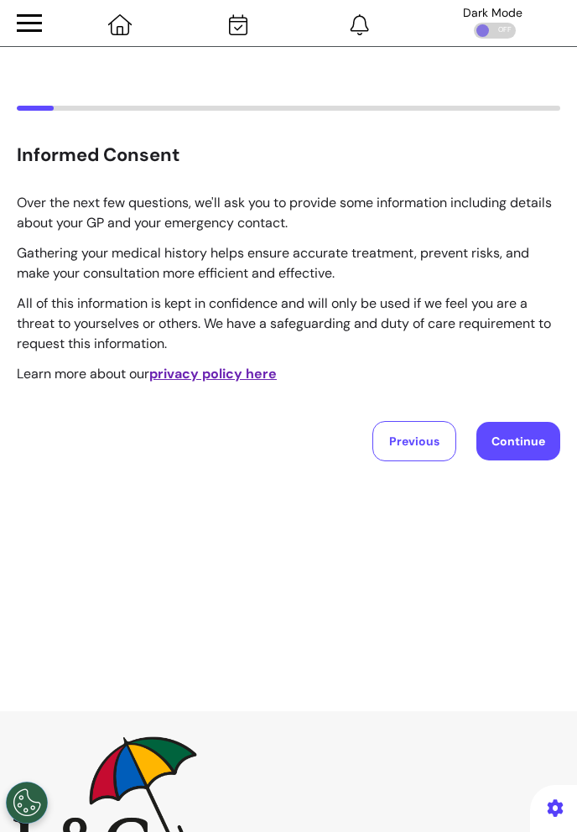
click at [521, 445] on button "Continue" at bounding box center [518, 441] width 84 height 39
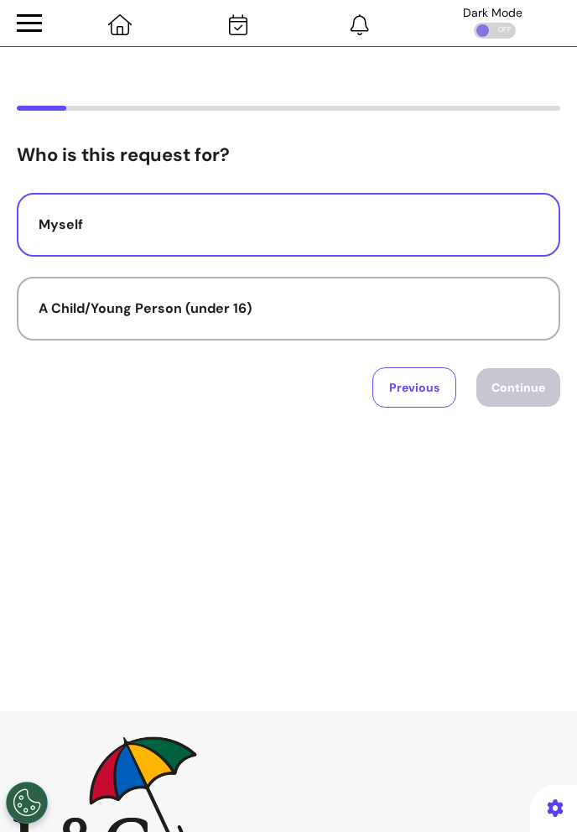
click at [171, 228] on div "Myself" at bounding box center [289, 225] width 500 height 20
click at [513, 391] on button "Continue" at bounding box center [518, 387] width 84 height 39
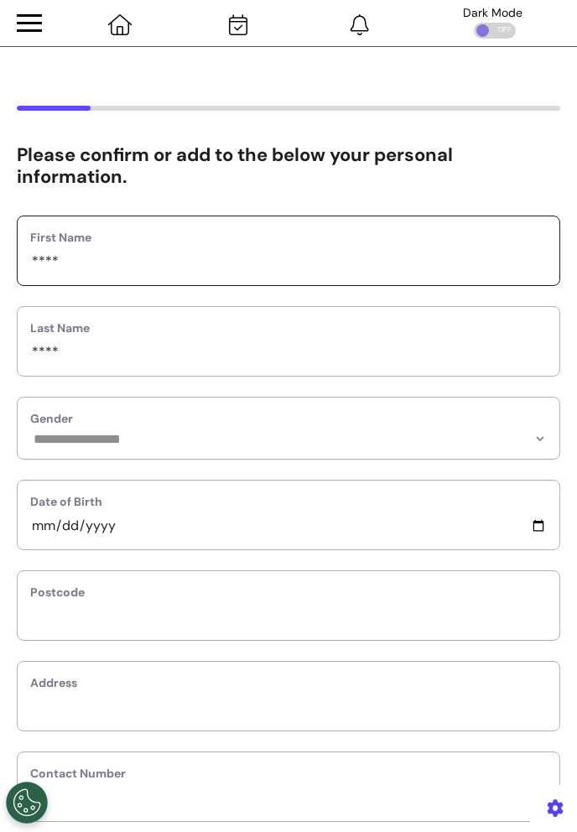
click at [167, 270] on input "****" at bounding box center [288, 262] width 517 height 22
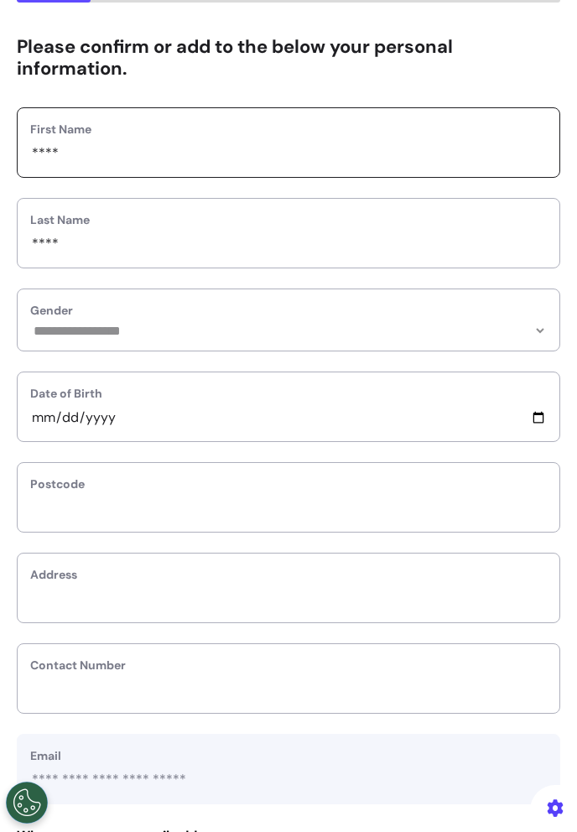
scroll to position [127, 0]
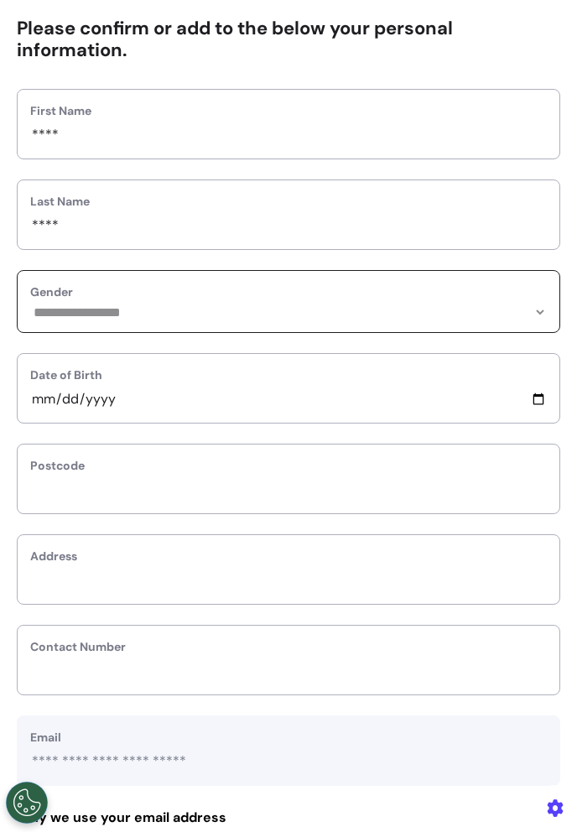
click at [117, 310] on select "**********" at bounding box center [288, 312] width 517 height 14
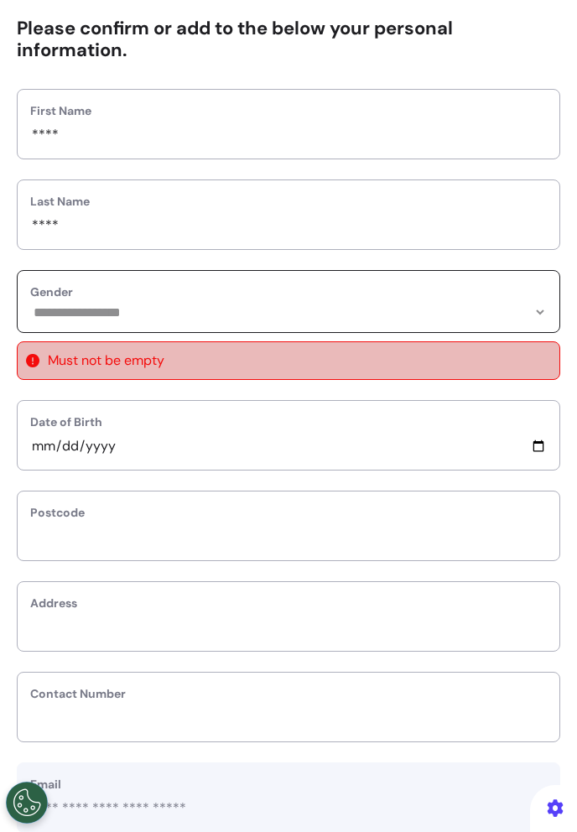
select select "****"
click at [30, 305] on select "**********" at bounding box center [288, 312] width 517 height 14
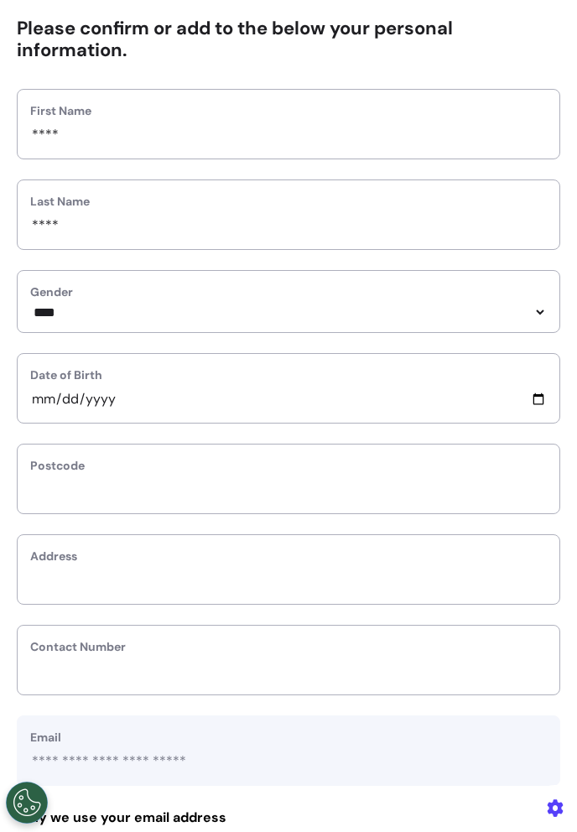
click at [70, 454] on div "Postcode" at bounding box center [289, 479] width 544 height 70
click at [70, 420] on div "Date of Birth" at bounding box center [289, 388] width 544 height 70
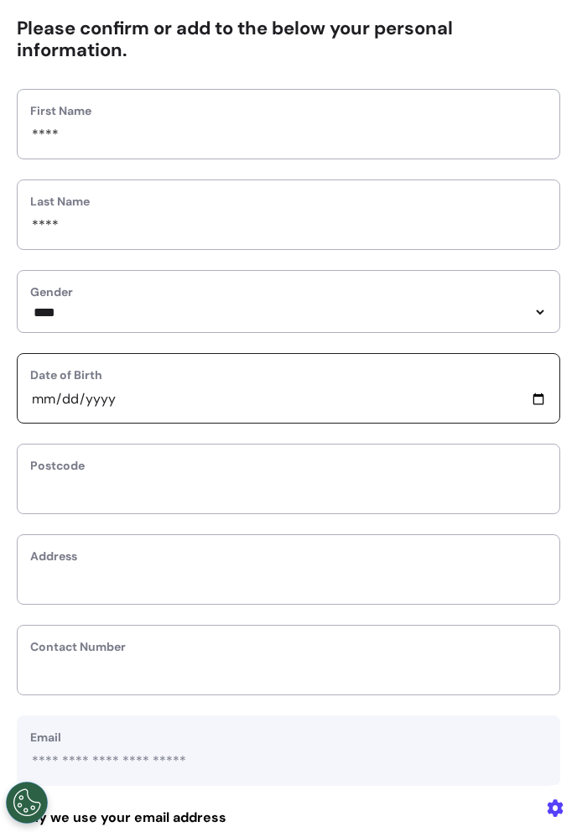
click at [70, 403] on input "date" at bounding box center [288, 399] width 517 height 22
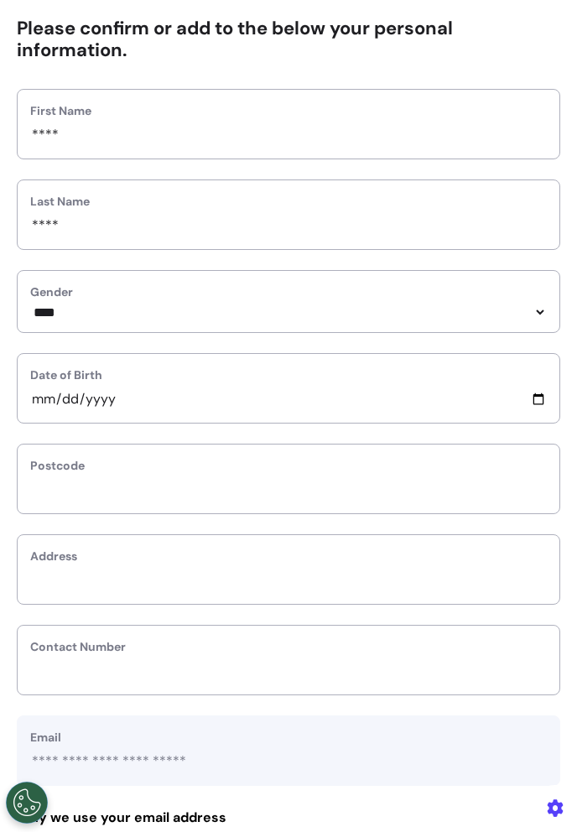
click at [29, 403] on div "Date of Birth" at bounding box center [289, 388] width 544 height 70
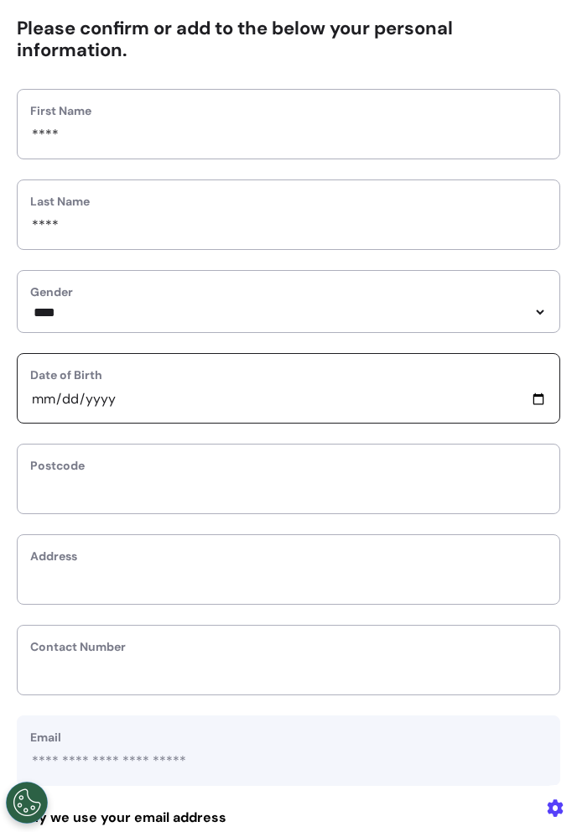
click at [530, 403] on input "date" at bounding box center [288, 399] width 517 height 22
click at [536, 403] on input "date" at bounding box center [288, 399] width 517 height 22
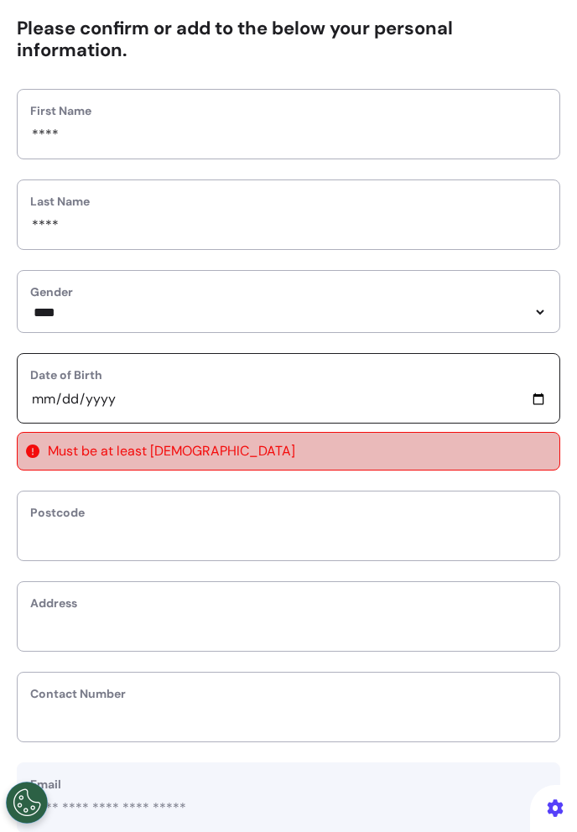
click at [535, 405] on input "**********" at bounding box center [288, 399] width 517 height 22
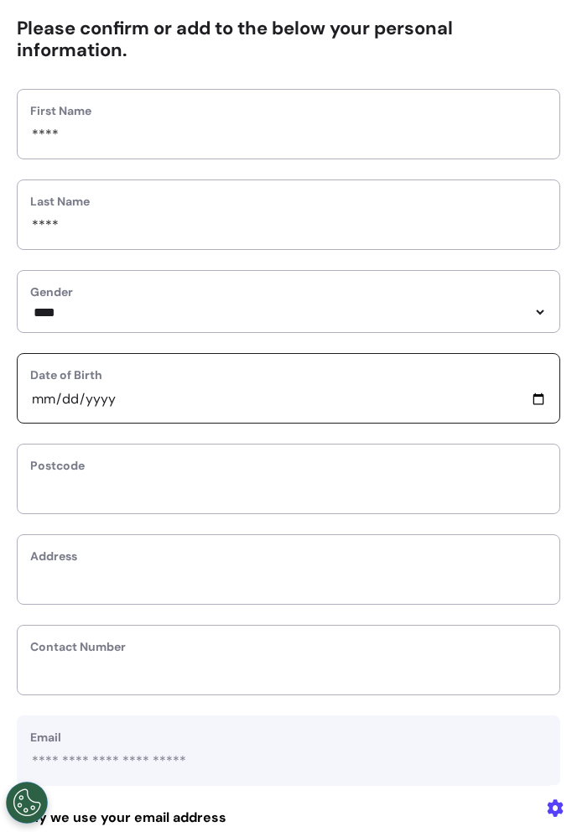
type input "**********"
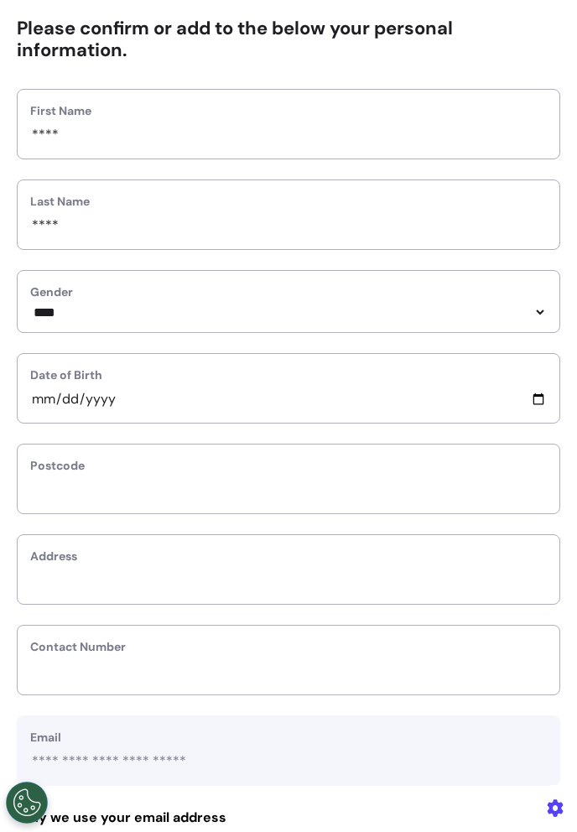
click at [99, 510] on div "Postcode" at bounding box center [289, 479] width 544 height 70
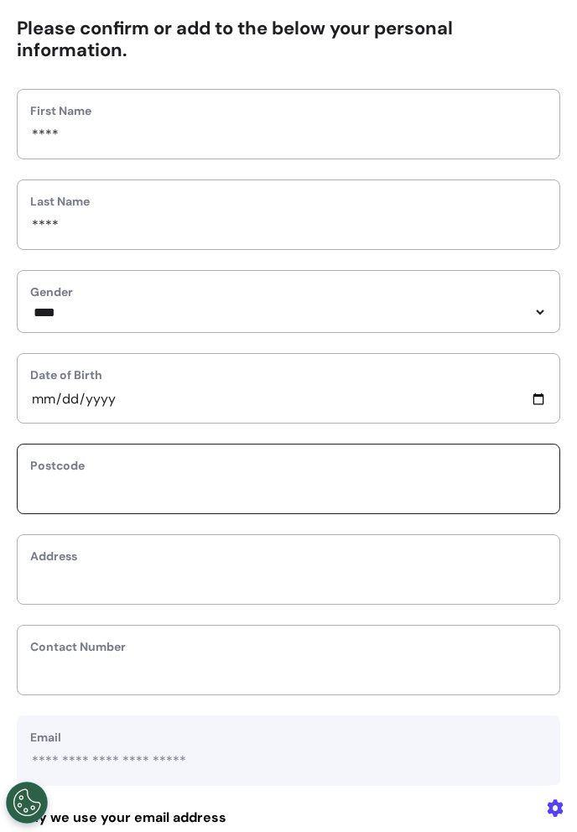
click at [99, 497] on input "text" at bounding box center [288, 490] width 517 height 22
type input "**"
select select
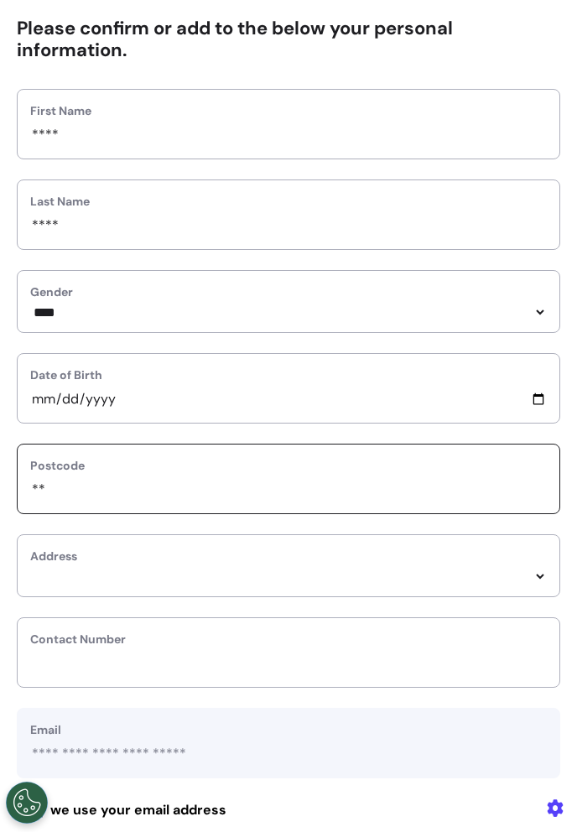
type input "***"
select select
type input "****"
select select
type input "*****"
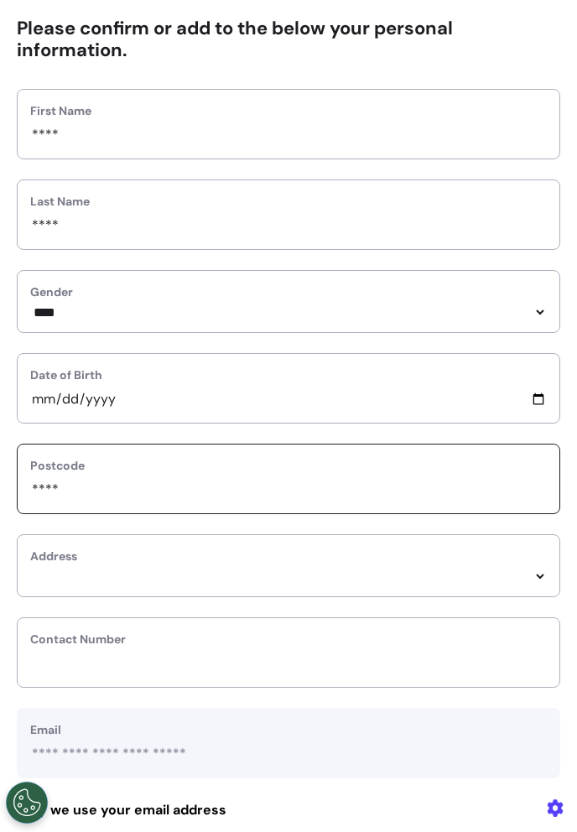
select select
type input "******"
select select
type input "******"
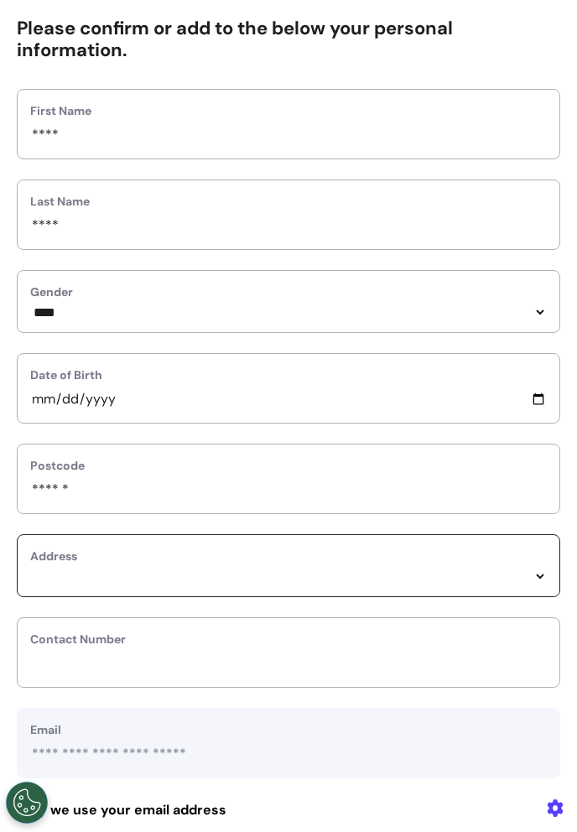
click at [104, 581] on select "*****" at bounding box center [288, 577] width 517 height 14
select select
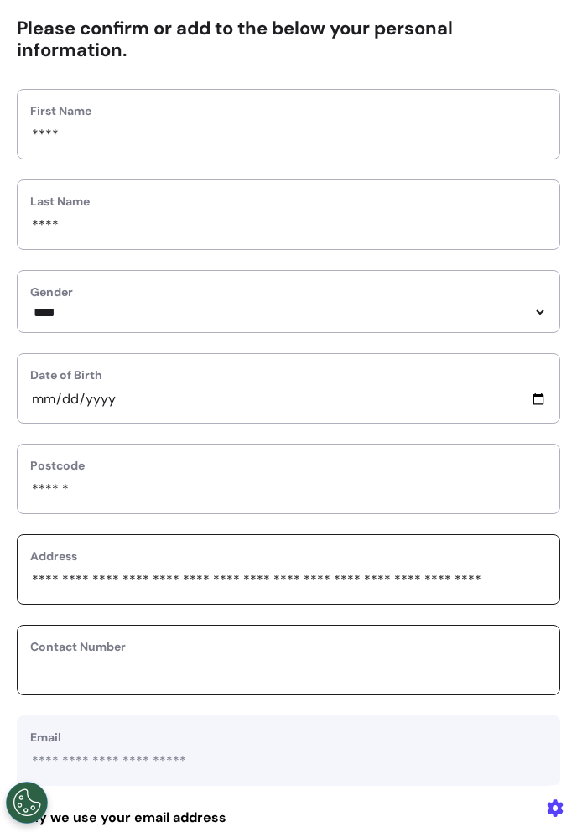
click at [103, 674] on input "phone" at bounding box center [288, 671] width 517 height 22
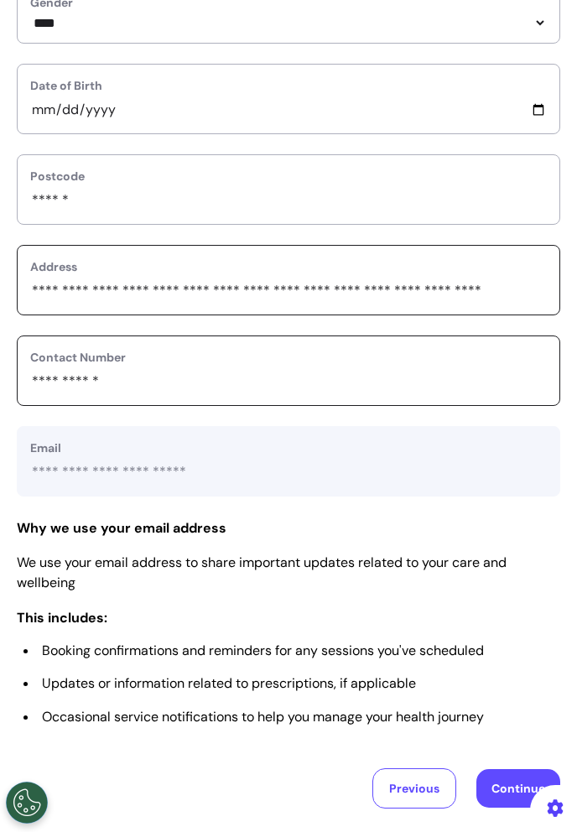
scroll to position [417, 0]
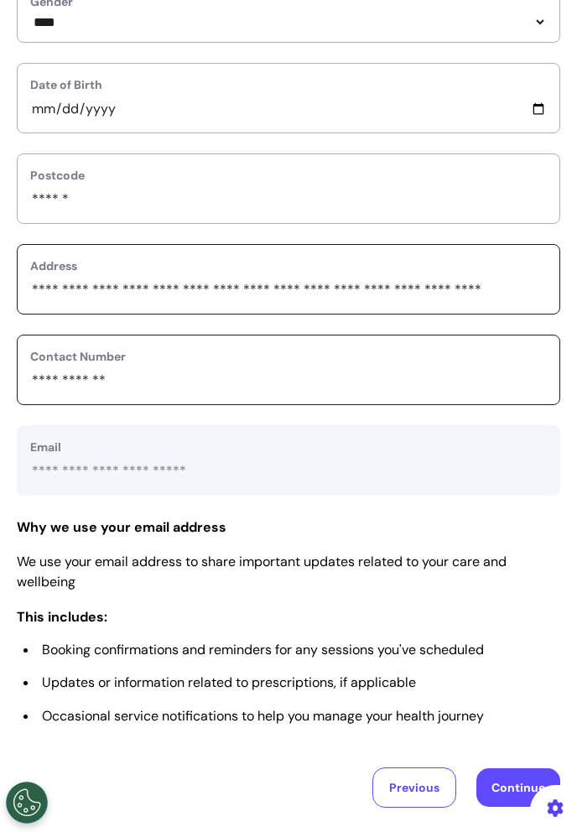
type input "**********"
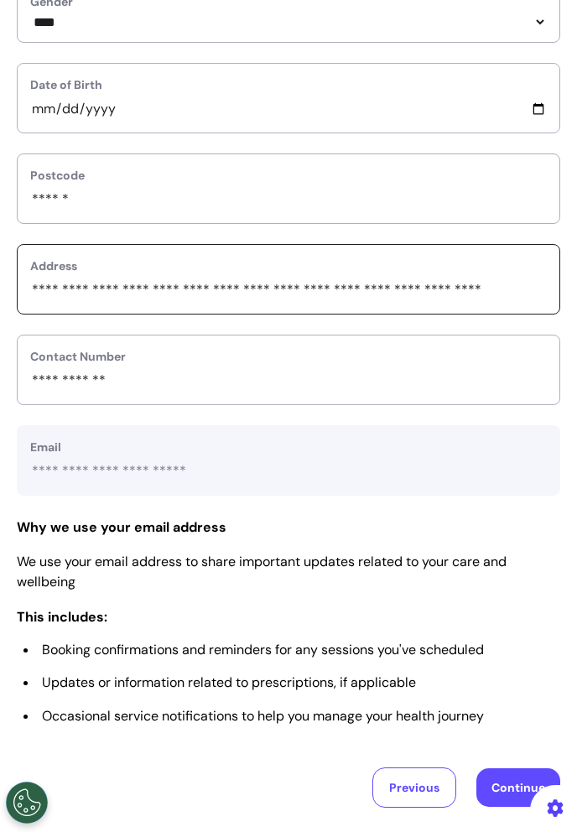
click at [509, 791] on button "Continue" at bounding box center [518, 787] width 84 height 39
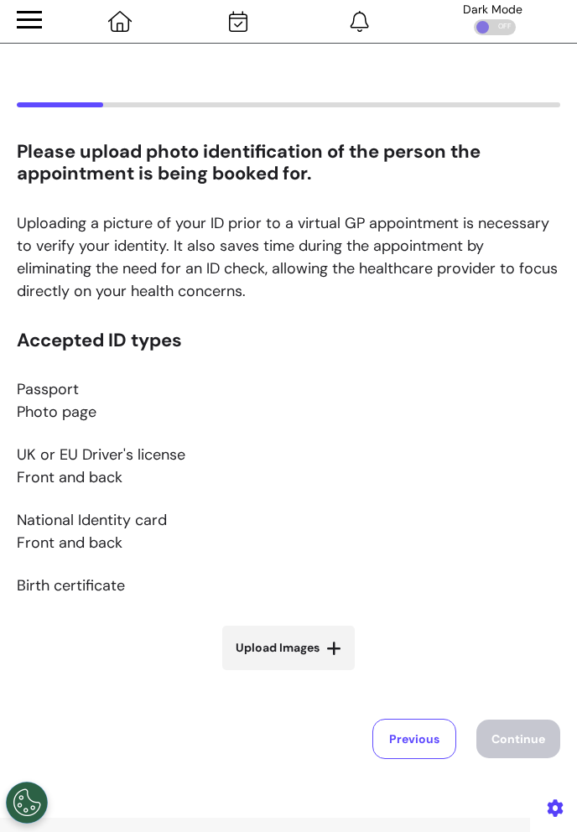
scroll to position [0, 0]
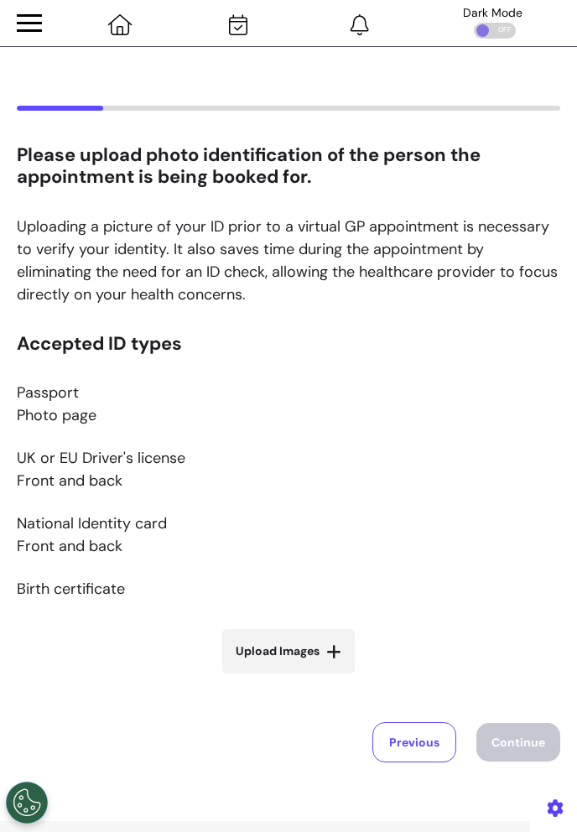
click at [301, 644] on span "Upload Images" at bounding box center [278, 652] width 84 height 18
click at [301, 678] on input "Upload Images" at bounding box center [289, 687] width 200 height 18
type input "**********"
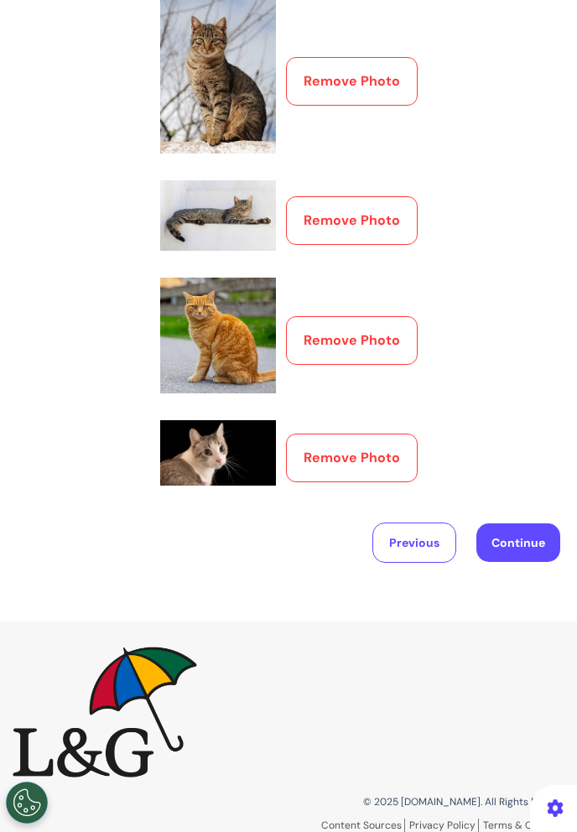
scroll to position [775, 0]
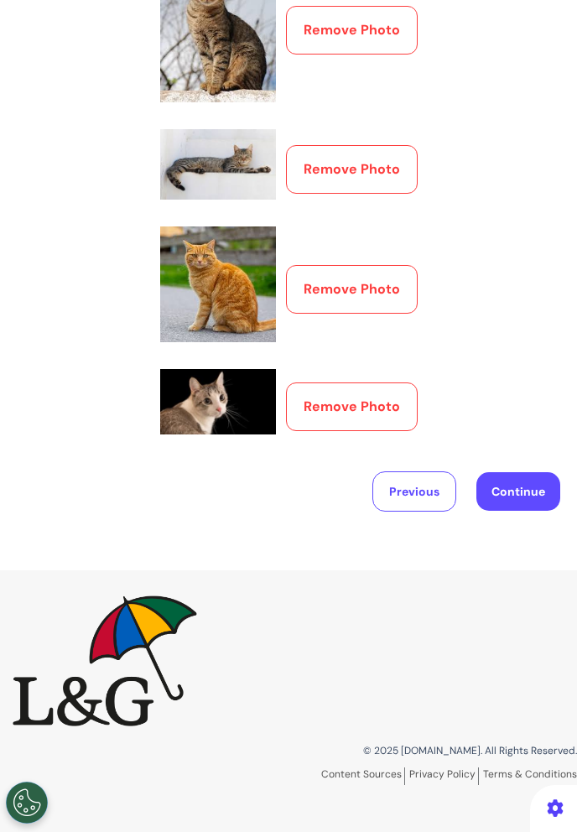
click at [515, 501] on button "Continue" at bounding box center [518, 491] width 84 height 39
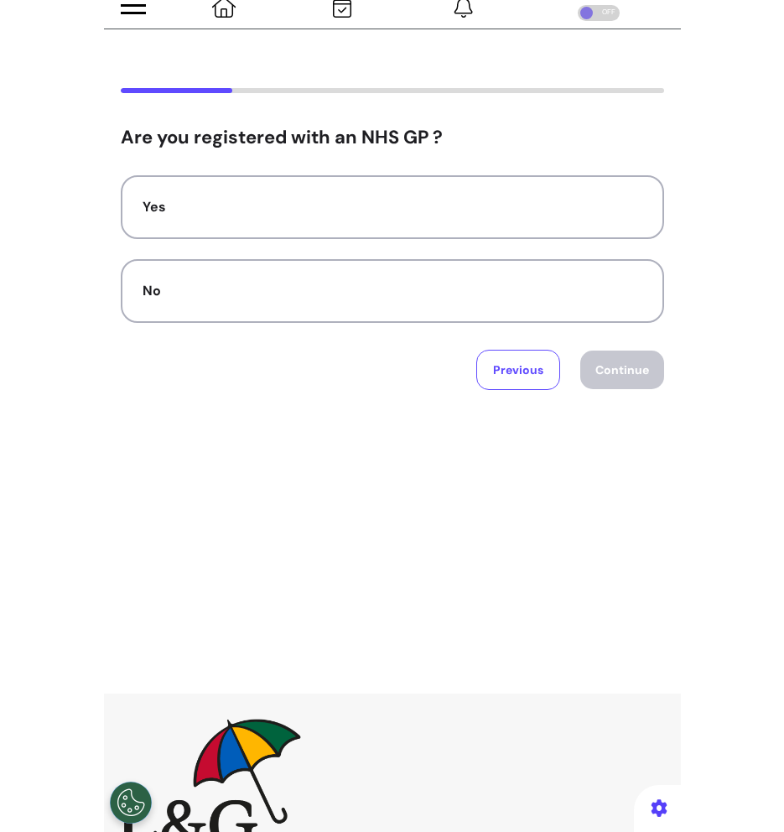
scroll to position [0, 0]
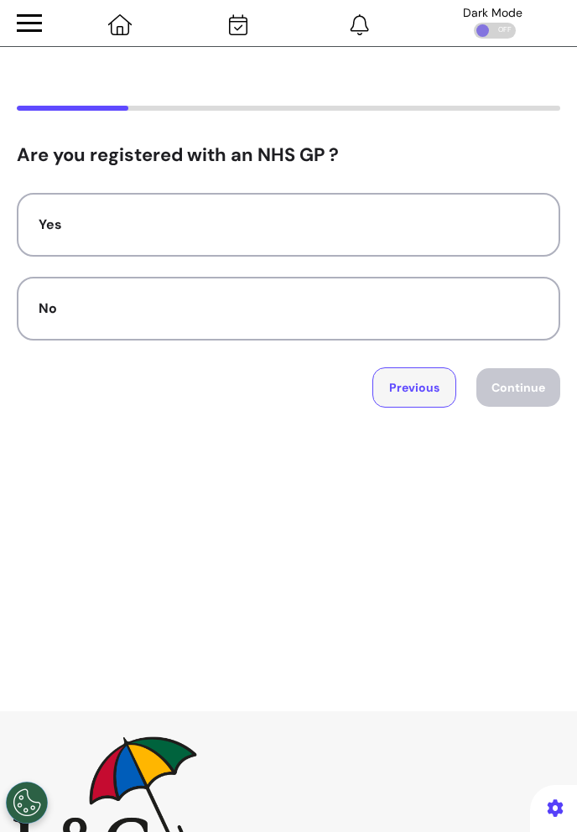
click at [435, 392] on button "Previous" at bounding box center [414, 387] width 84 height 40
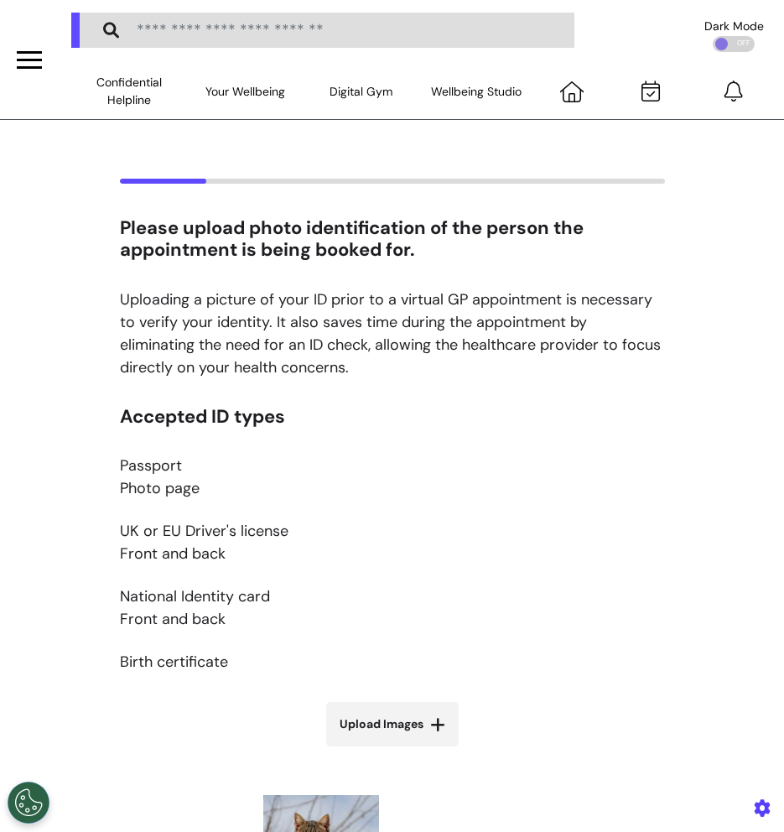
click at [712, 211] on div at bounding box center [392, 198] width 671 height 39
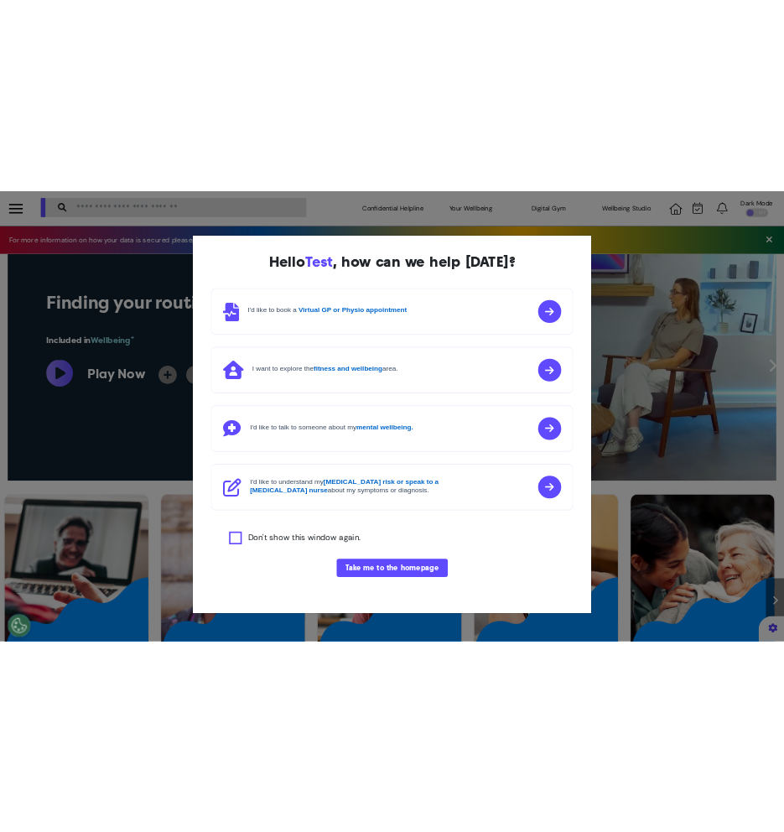
scroll to position [0, 723]
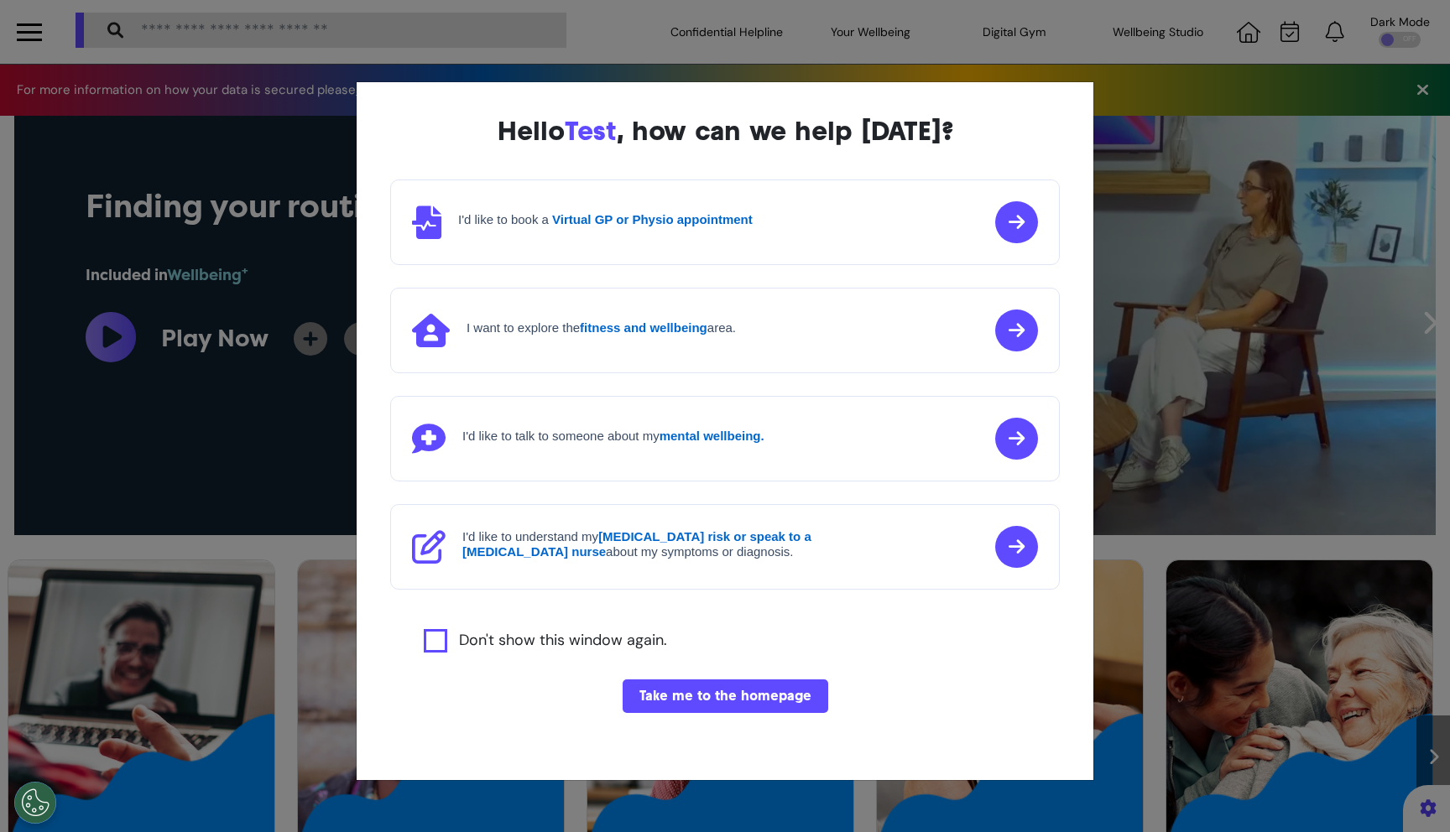
click at [773, 698] on button "Take me to the homepage" at bounding box center [725, 696] width 206 height 34
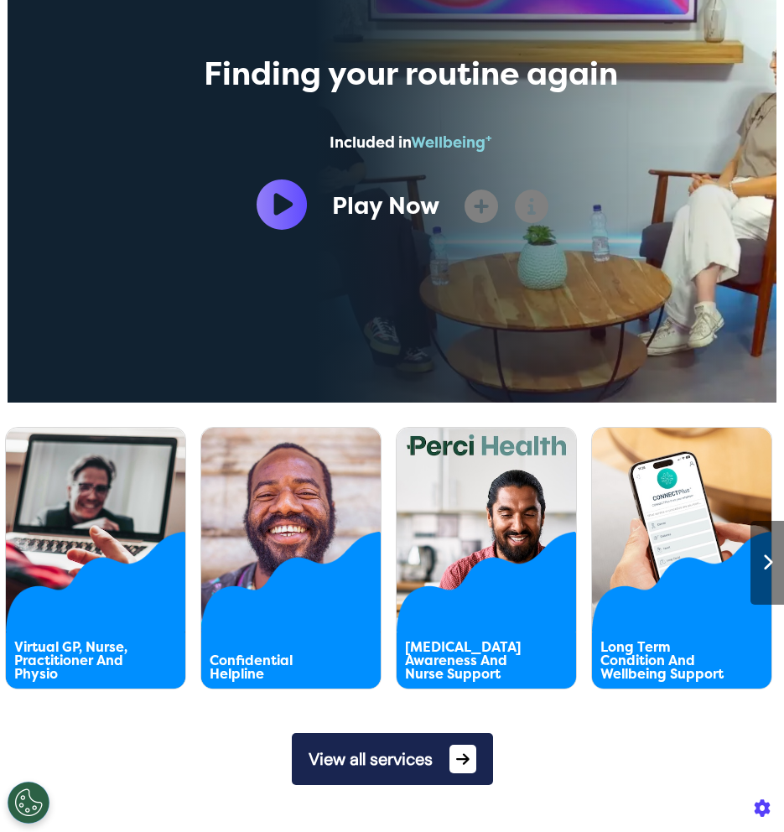
scroll to position [273, 0]
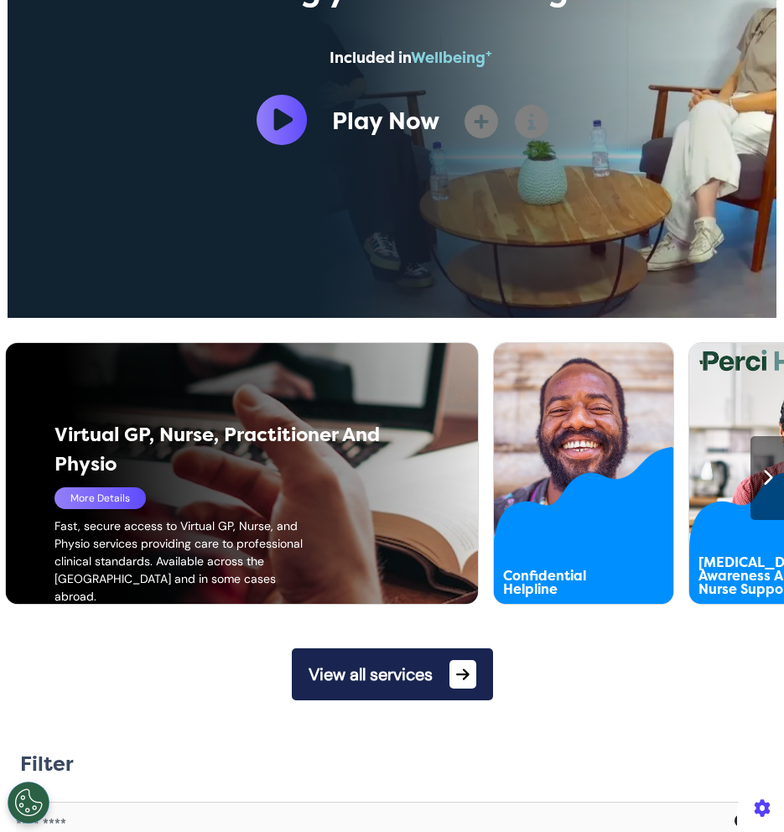
click at [92, 506] on div "More Details" at bounding box center [100, 498] width 91 height 22
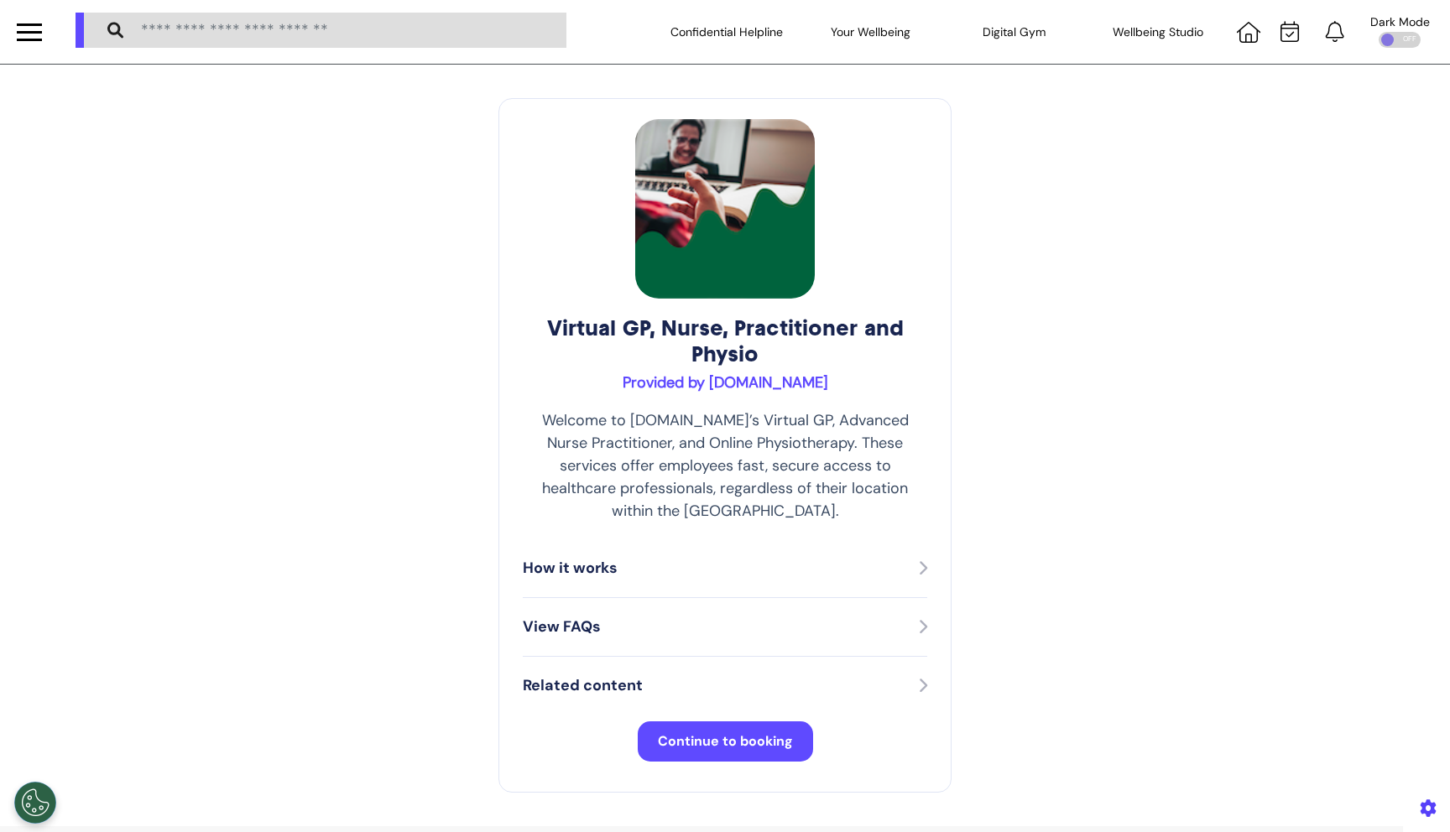
click at [771, 732] on span "Continue to booking" at bounding box center [725, 741] width 135 height 18
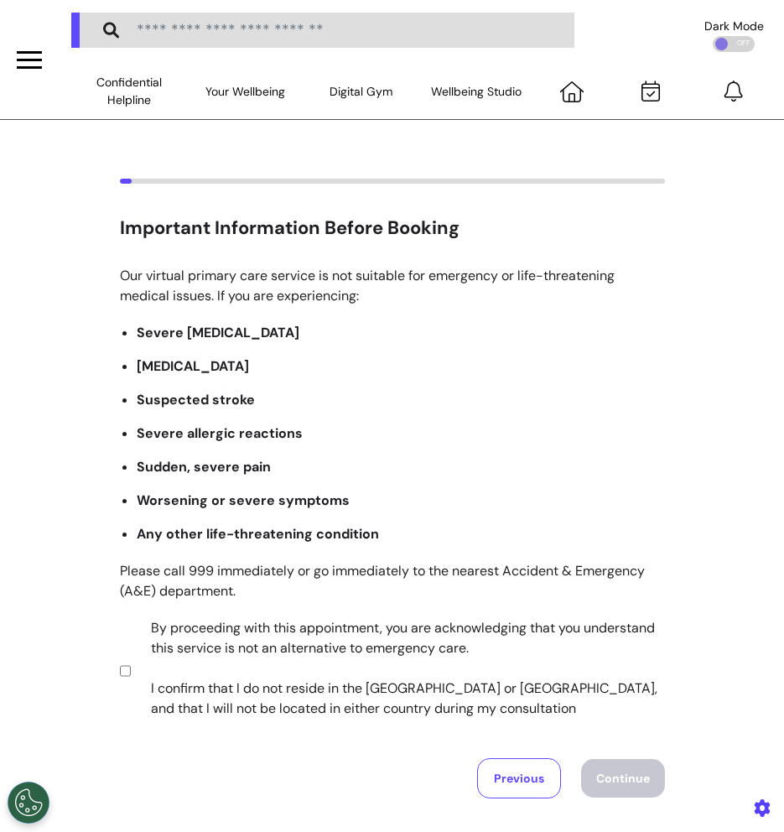
click at [334, 643] on label "By proceeding with this appointment, you are acknowledging that you understand …" at bounding box center [396, 668] width 525 height 101
click at [657, 771] on button "Continue" at bounding box center [623, 778] width 84 height 39
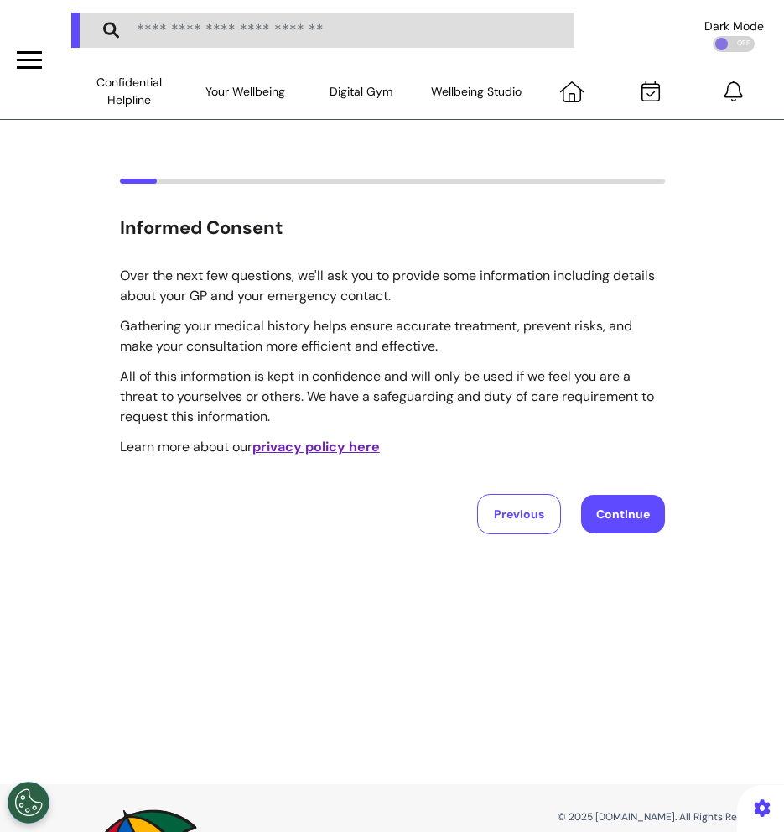
click at [655, 515] on button "Continue" at bounding box center [623, 514] width 84 height 39
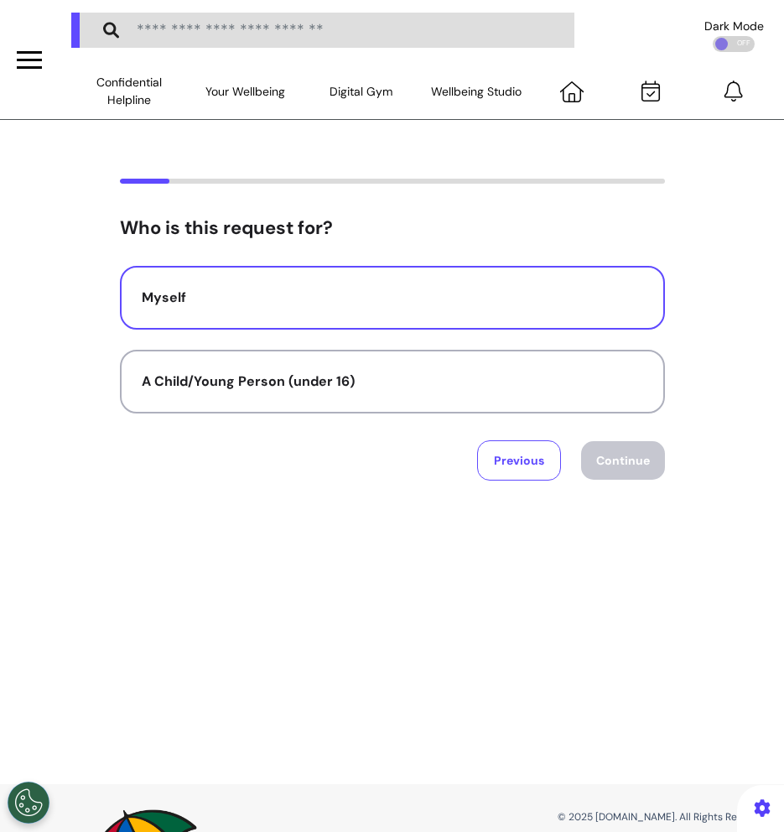
click at [443, 304] on div "Myself" at bounding box center [393, 298] width 502 height 20
click at [623, 456] on button "Continue" at bounding box center [623, 460] width 84 height 39
select select "****"
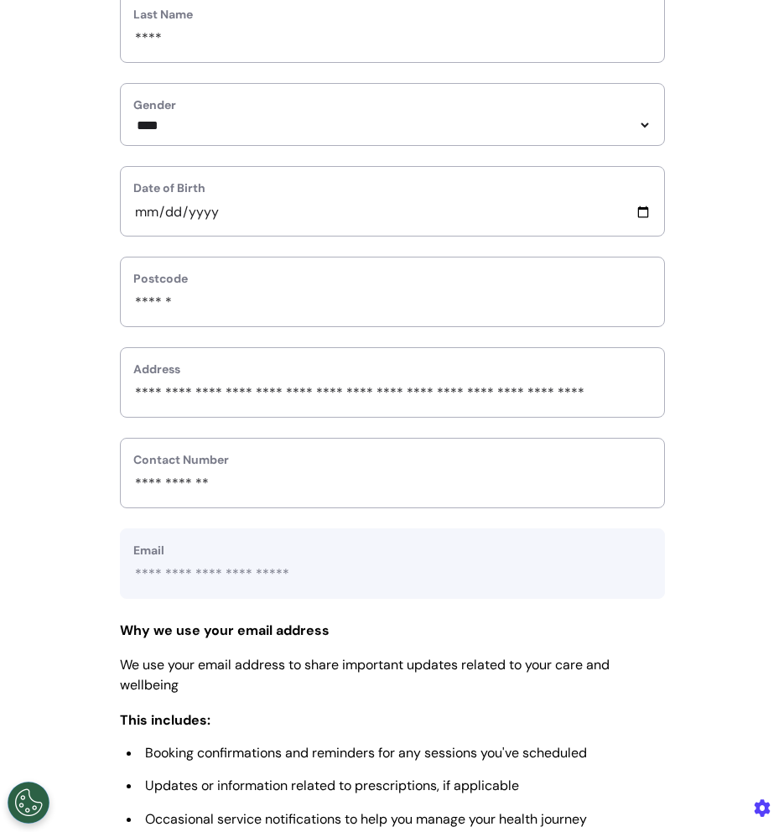
scroll to position [549, 0]
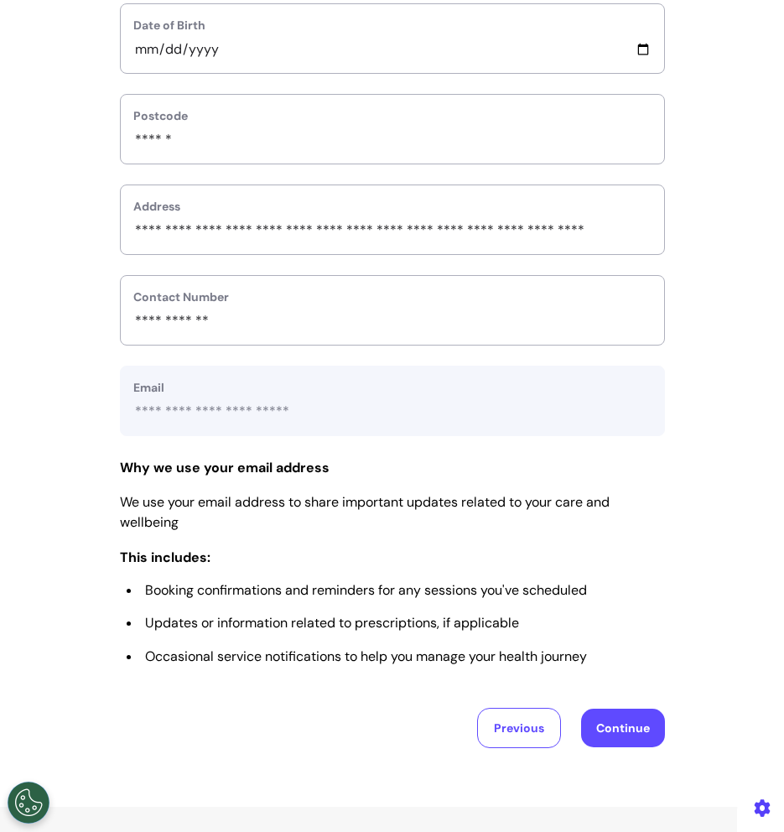
click at [638, 732] on button "Continue" at bounding box center [623, 728] width 84 height 39
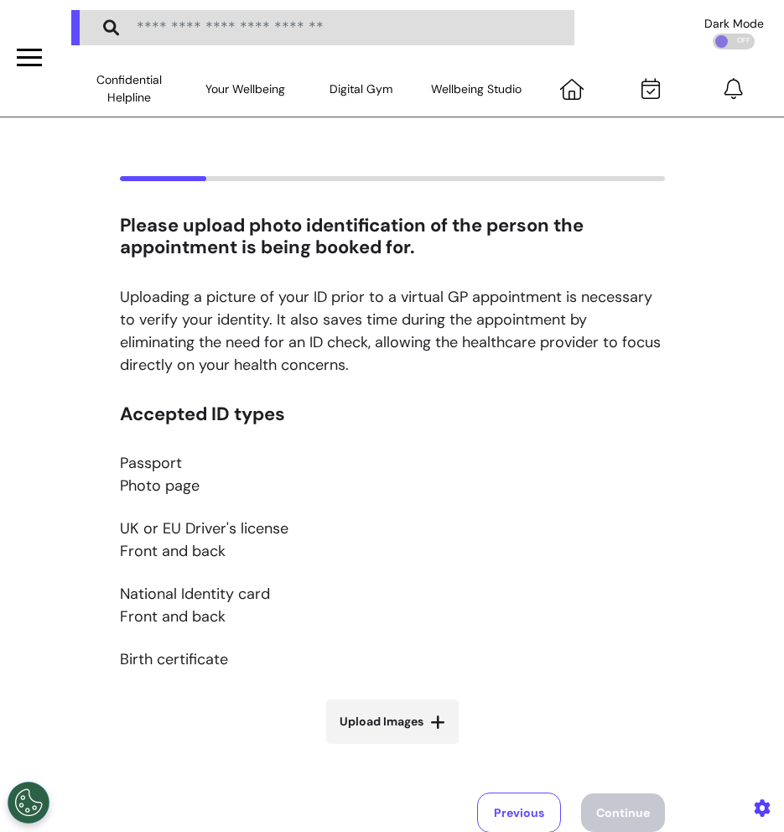
scroll to position [0, 0]
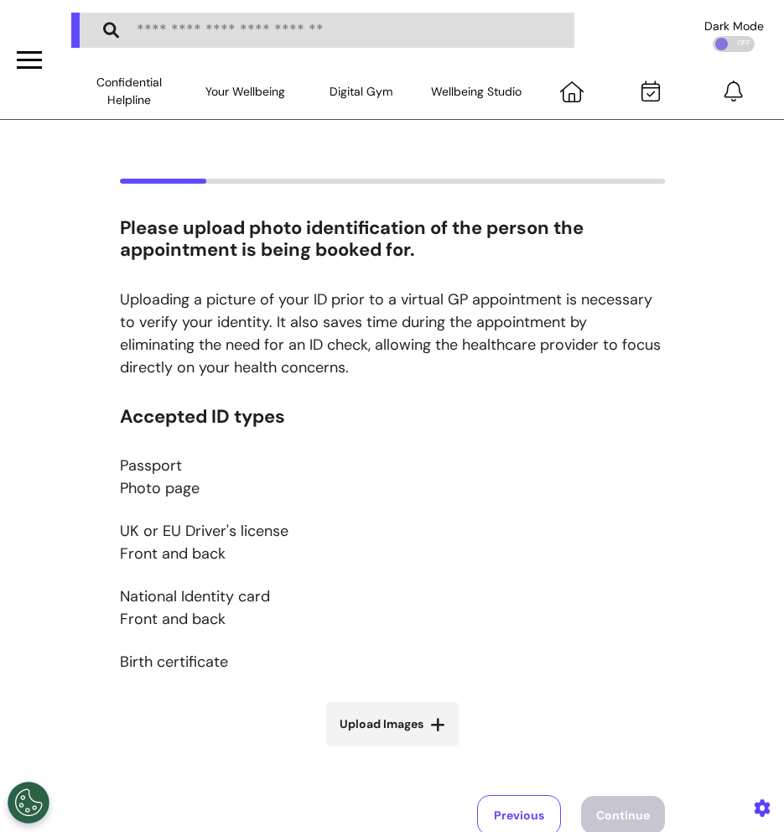
click at [436, 717] on icon at bounding box center [437, 724] width 15 height 17
click at [436, 751] on input "Upload Images" at bounding box center [393, 760] width 200 height 18
type input "**********"
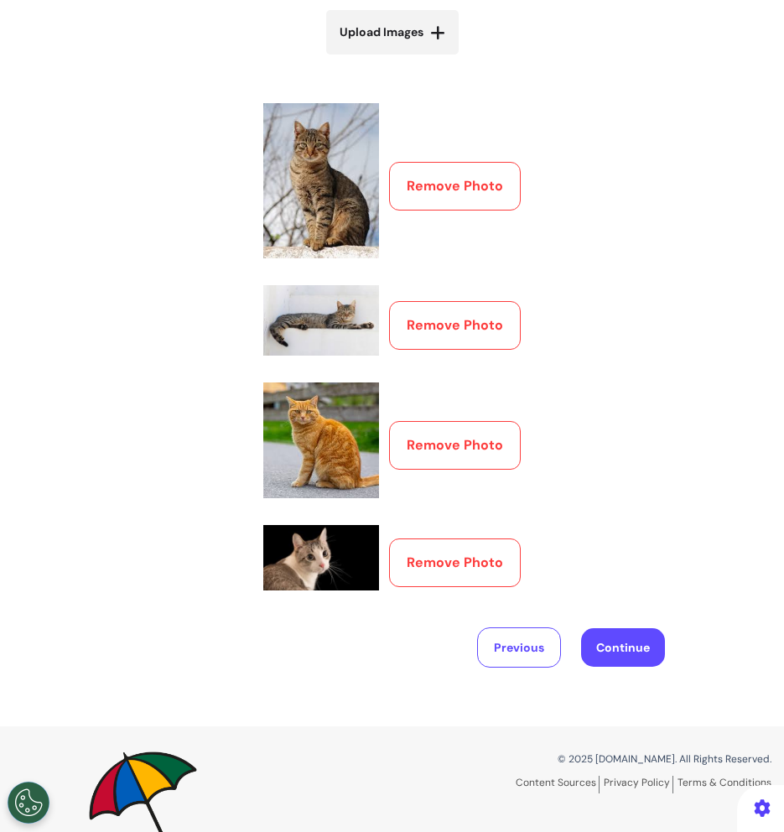
scroll to position [703, 0]
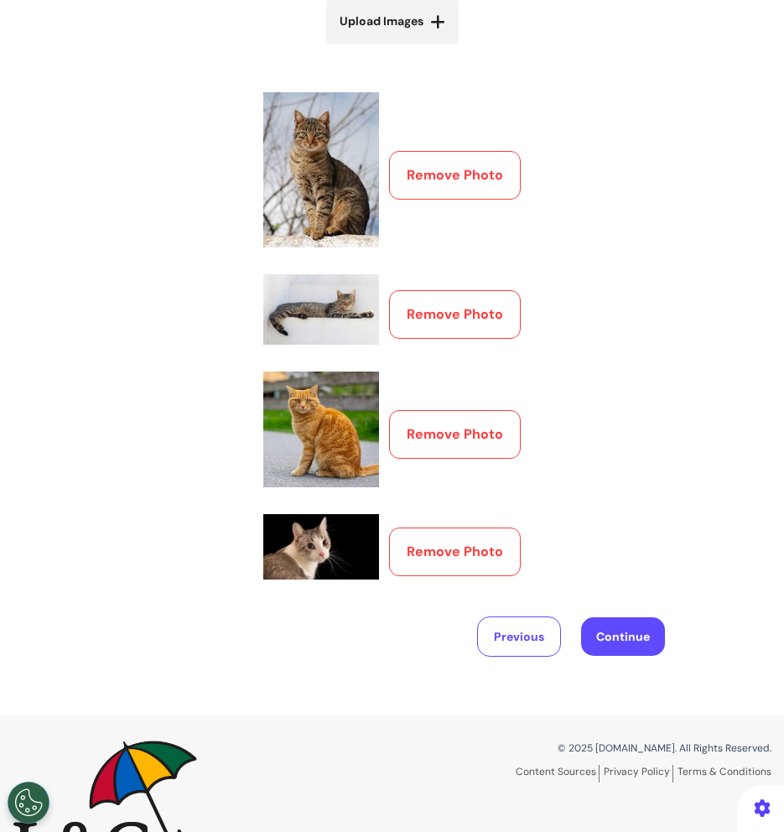
click at [633, 624] on button "Continue" at bounding box center [623, 636] width 84 height 39
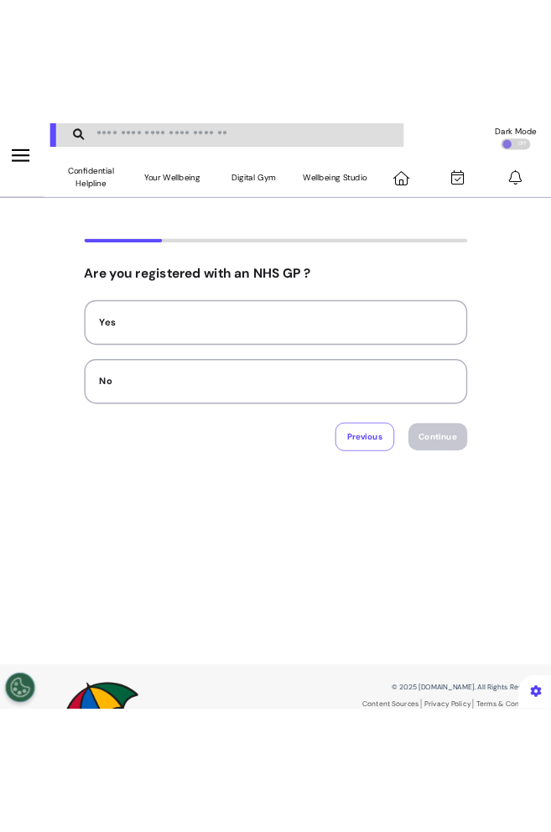
scroll to position [0, 0]
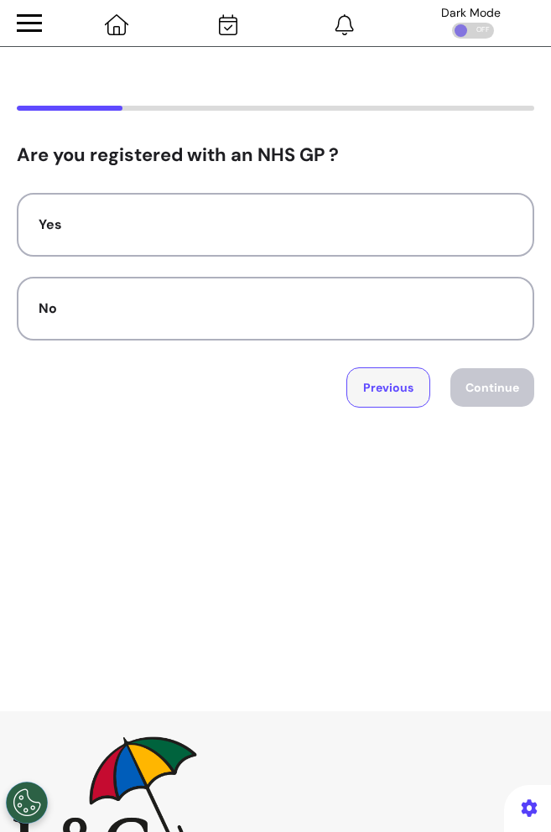
click at [405, 391] on button "Previous" at bounding box center [388, 387] width 84 height 40
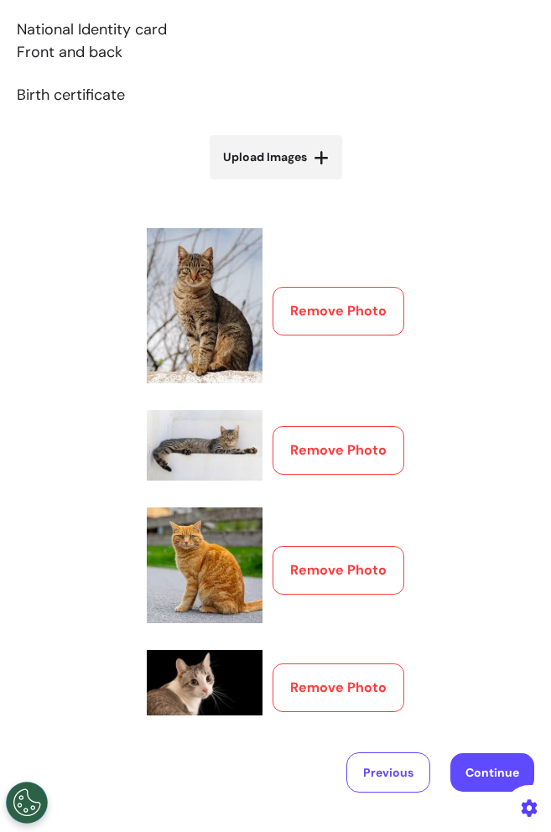
scroll to position [773, 0]
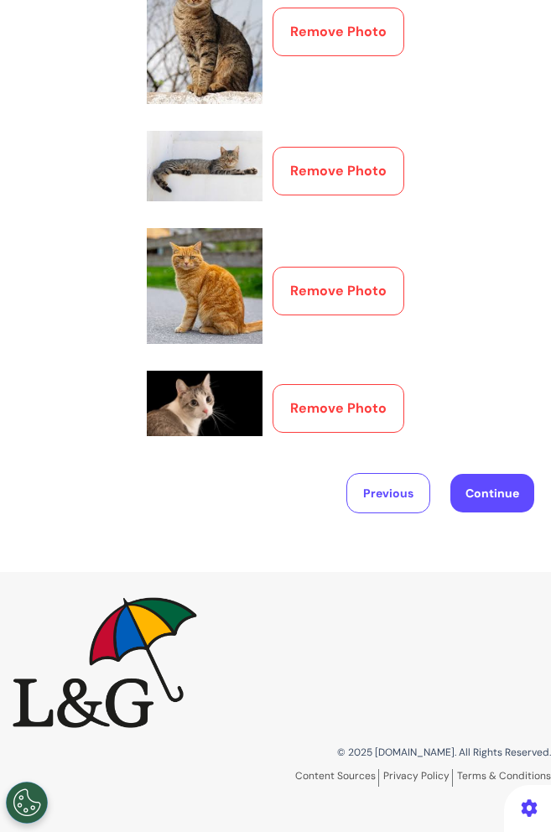
click at [513, 492] on button "Continue" at bounding box center [492, 493] width 84 height 39
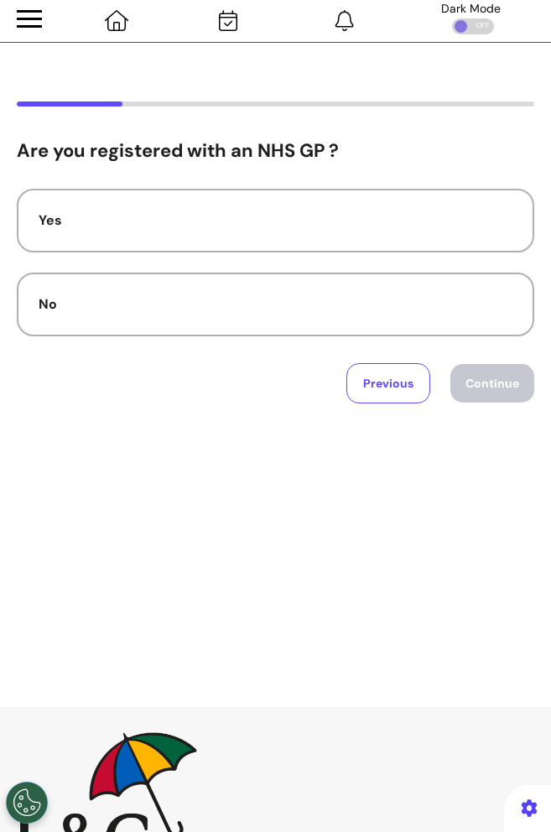
scroll to position [0, 0]
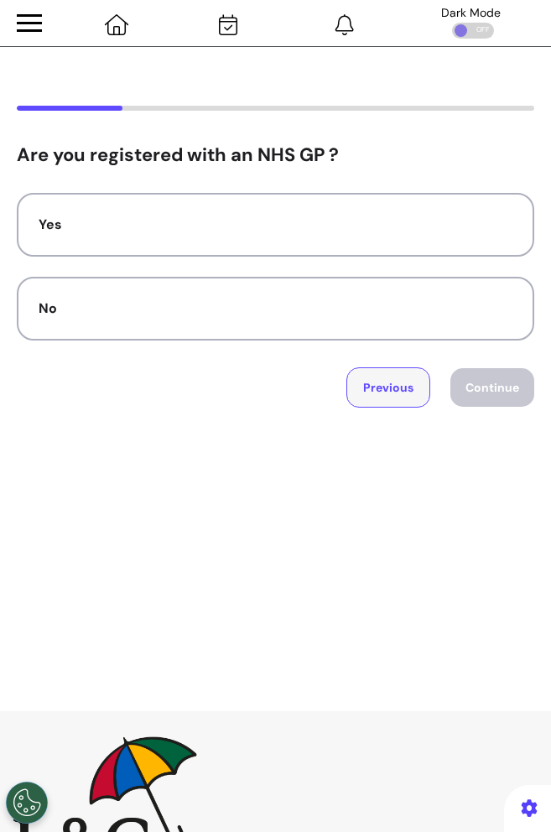
click at [406, 385] on button "Previous" at bounding box center [388, 387] width 84 height 40
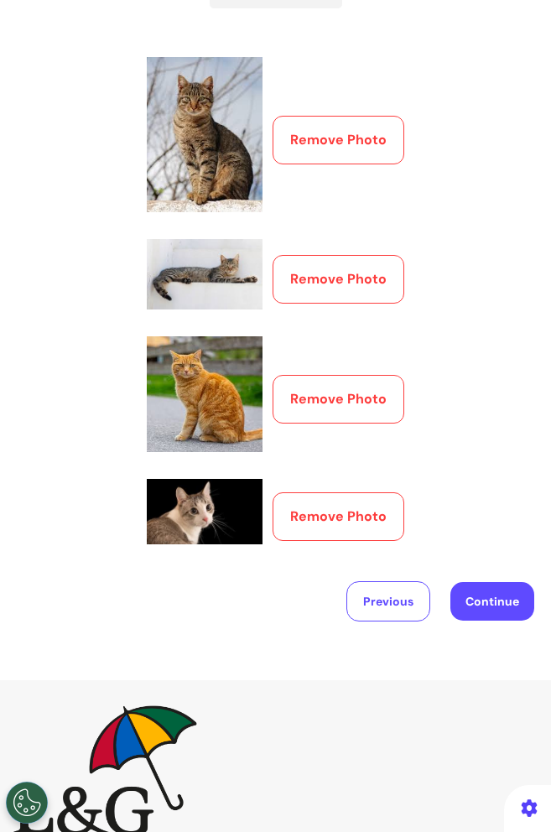
scroll to position [775, 0]
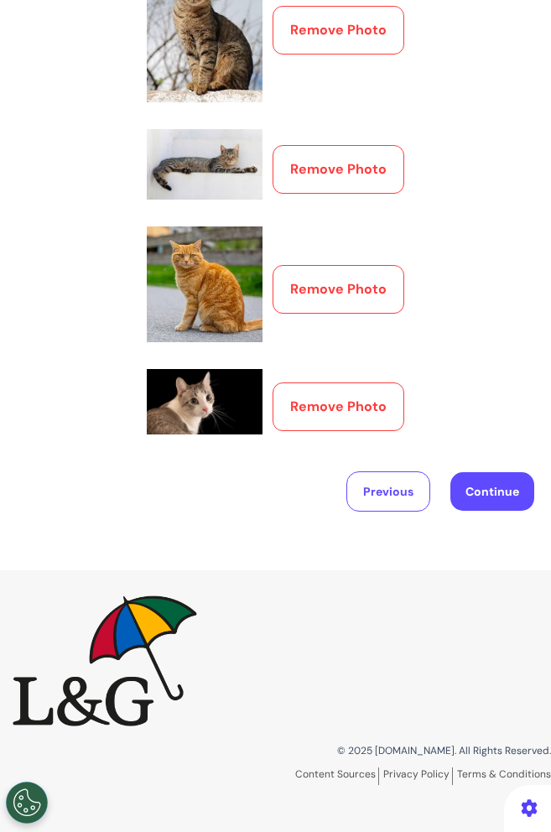
click at [471, 496] on button "Continue" at bounding box center [492, 491] width 84 height 39
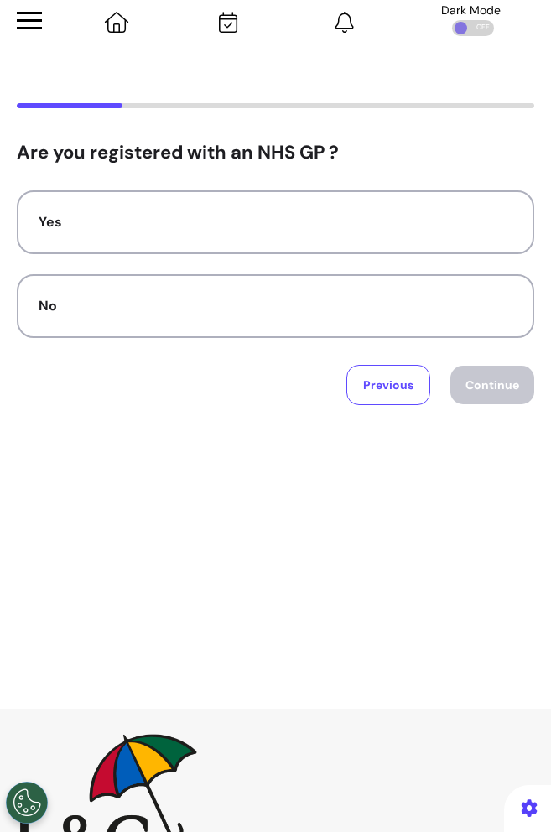
scroll to position [0, 0]
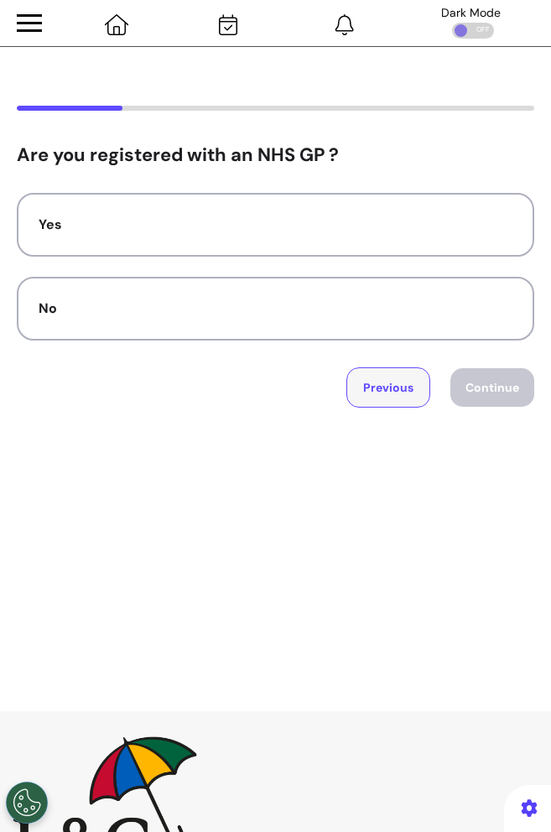
click at [415, 401] on button "Previous" at bounding box center [388, 387] width 84 height 40
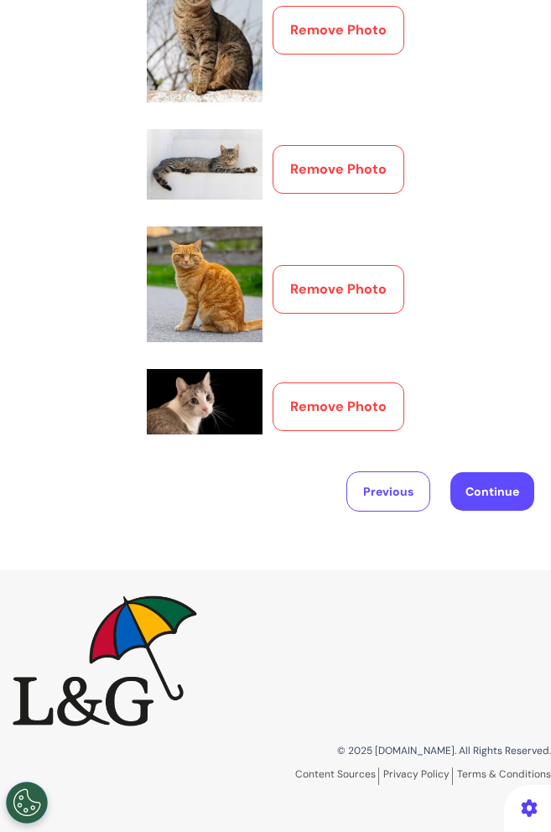
click at [350, 417] on button "Remove Photo" at bounding box center [339, 407] width 132 height 49
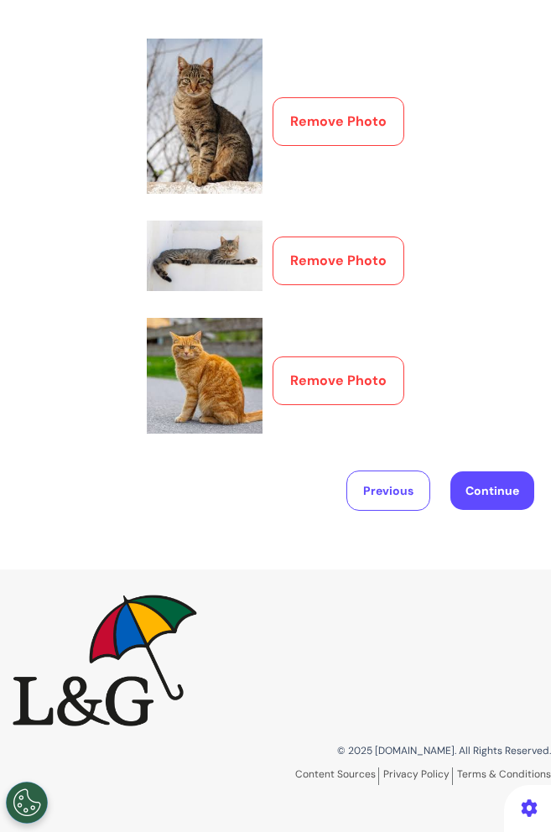
click at [515, 487] on button "Continue" at bounding box center [492, 490] width 84 height 39
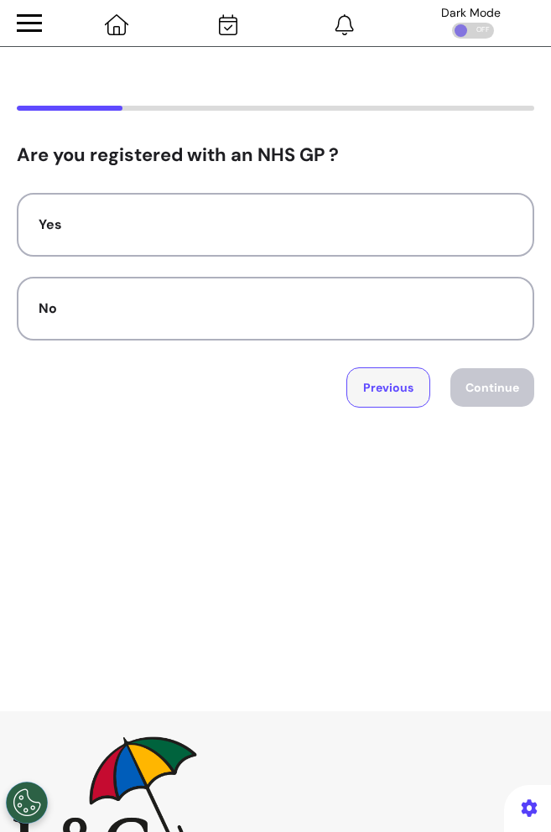
click at [396, 383] on button "Previous" at bounding box center [388, 387] width 84 height 40
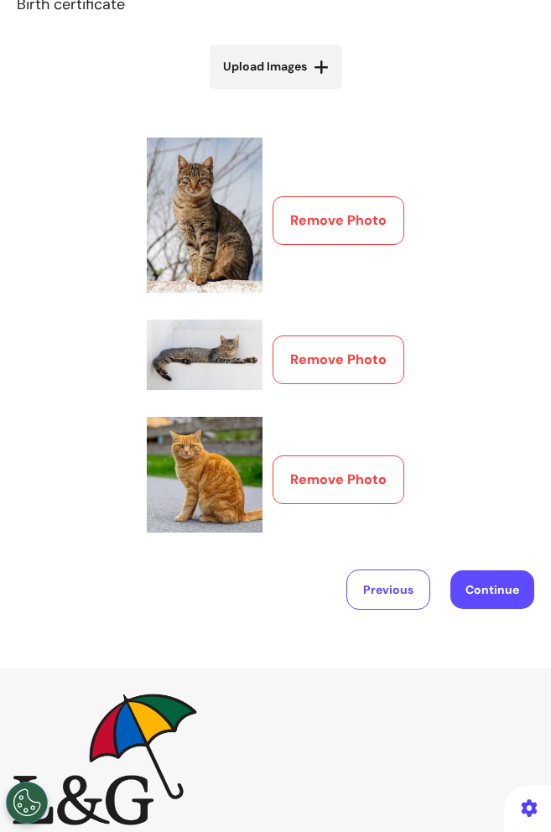
click at [374, 482] on button "Remove Photo" at bounding box center [339, 480] width 132 height 49
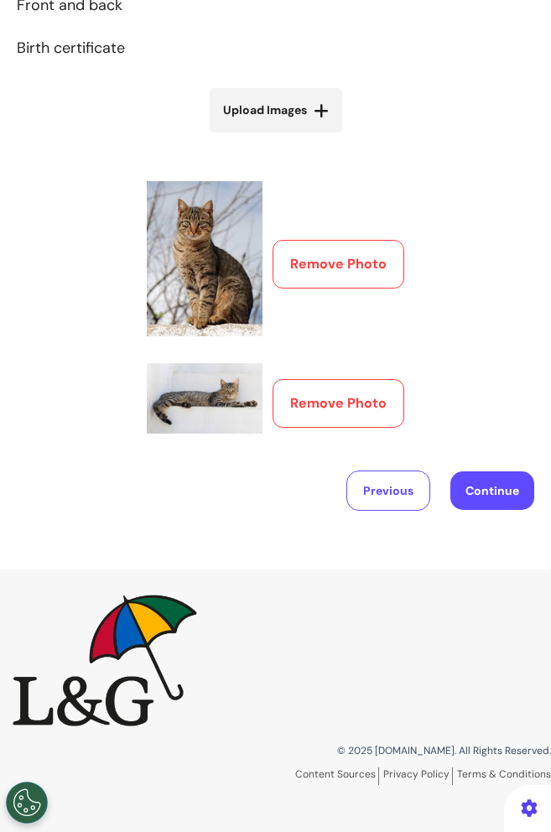
click at [367, 398] on button "Remove Photo" at bounding box center [339, 403] width 132 height 49
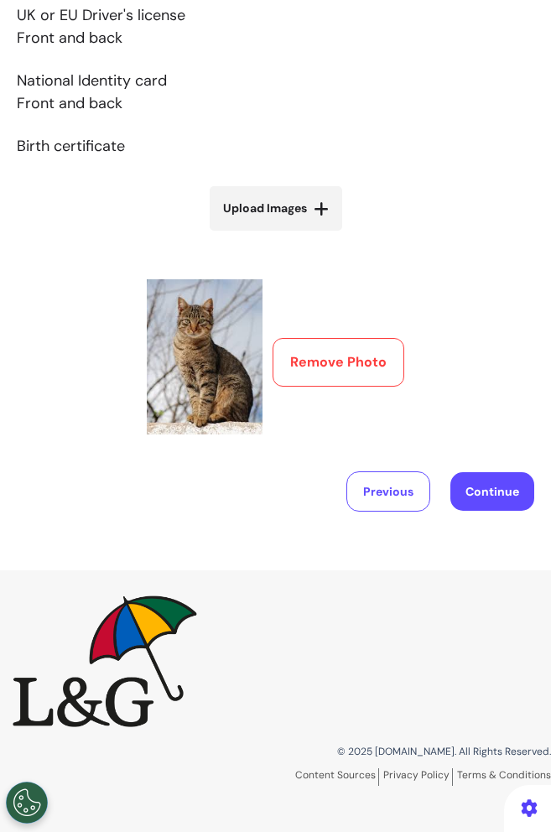
click at [367, 377] on button "Remove Photo" at bounding box center [339, 362] width 132 height 49
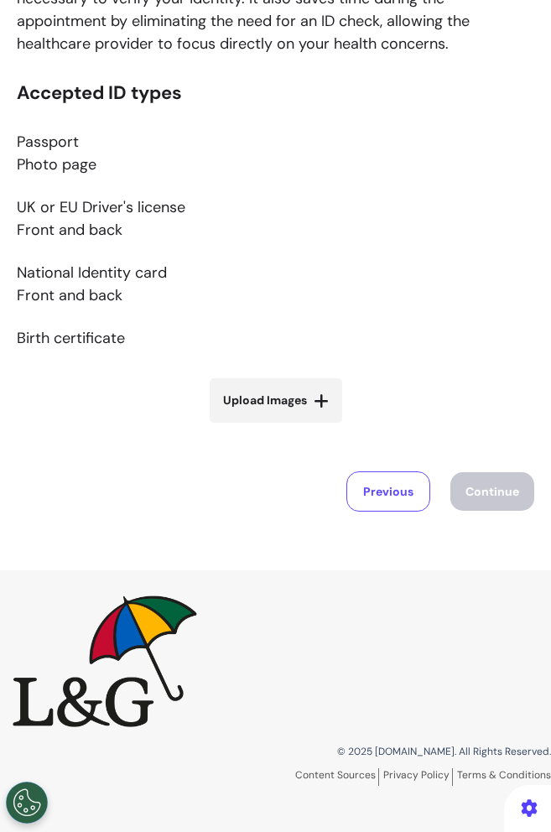
click at [291, 400] on span "Upload Images" at bounding box center [265, 401] width 84 height 18
click at [291, 427] on input "Upload Images" at bounding box center [276, 436] width 200 height 18
type input "**********"
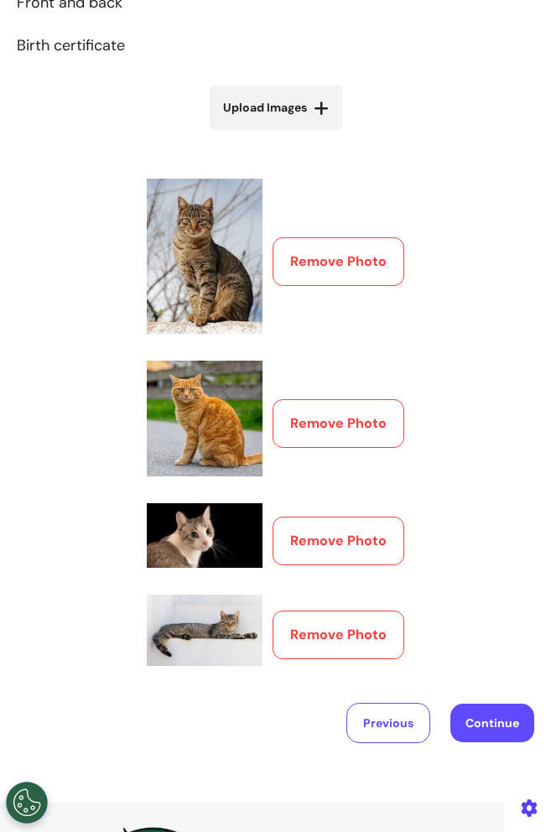
scroll to position [586, 0]
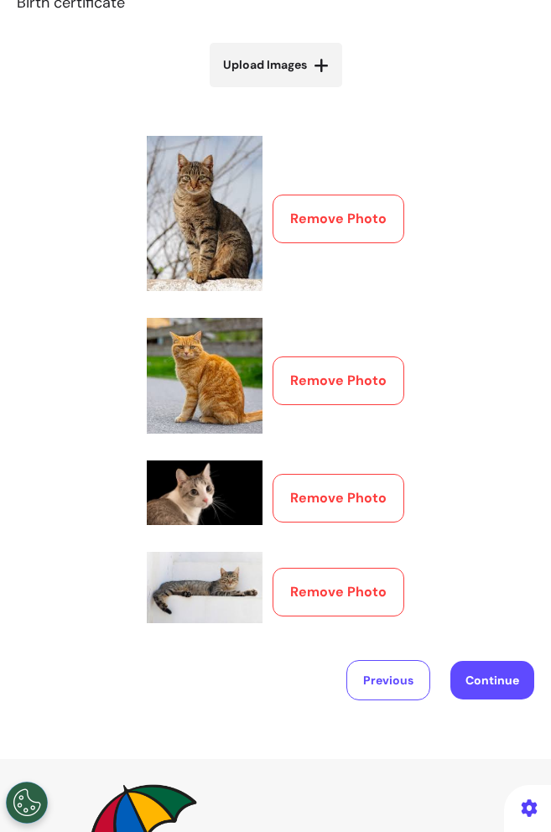
click at [482, 668] on button "Continue" at bounding box center [492, 680] width 84 height 39
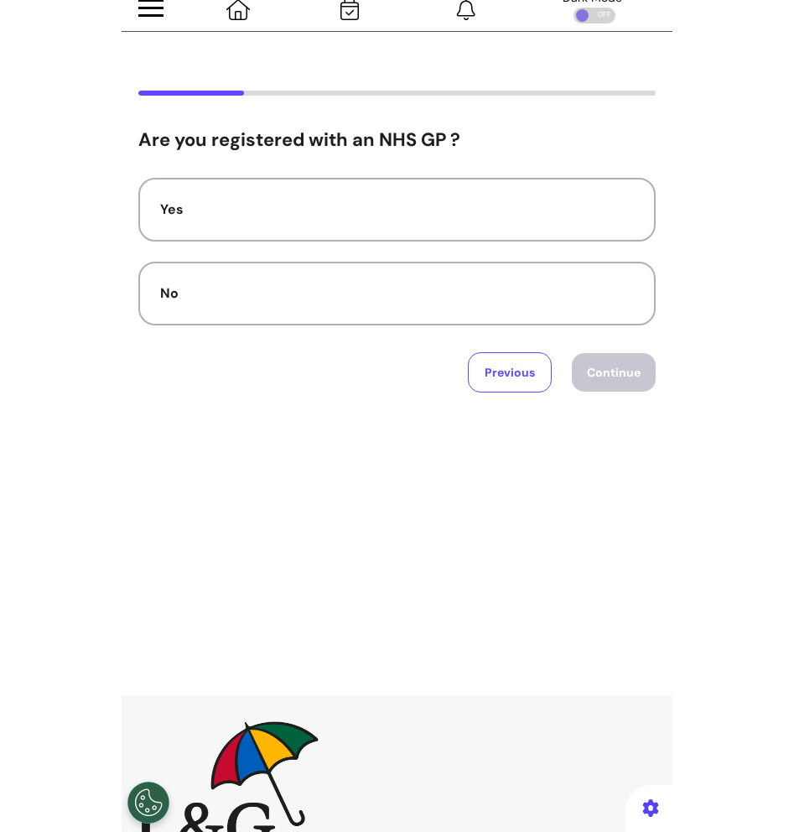
scroll to position [0, 0]
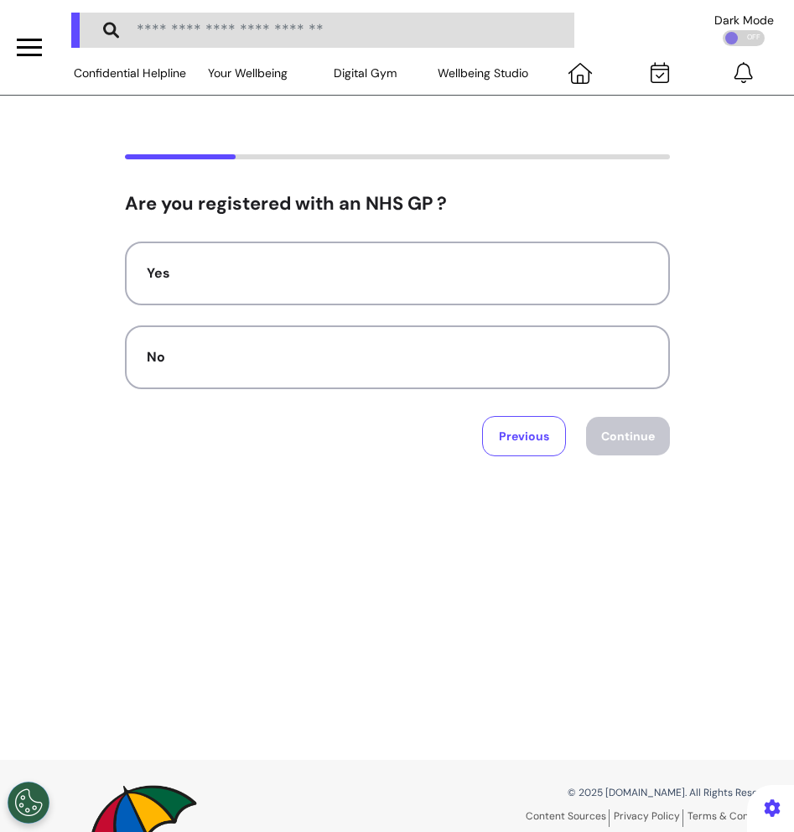
click at [705, 157] on div at bounding box center [397, 173] width 671 height 39
